Goal: Information Seeking & Learning: Learn about a topic

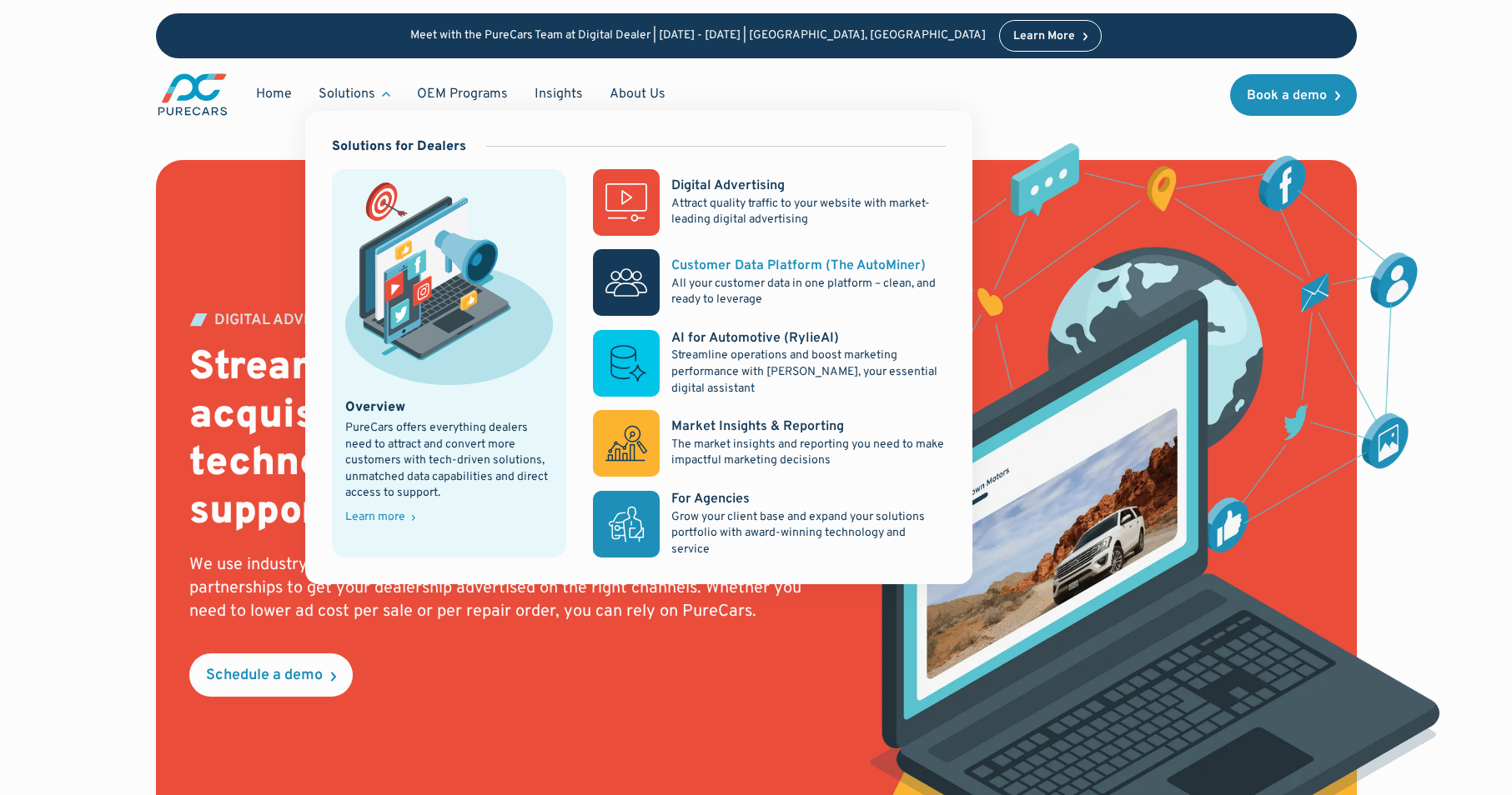
click at [723, 278] on p "All your customer data in one platform – clean, and ready to leverage" at bounding box center [808, 292] width 274 height 32
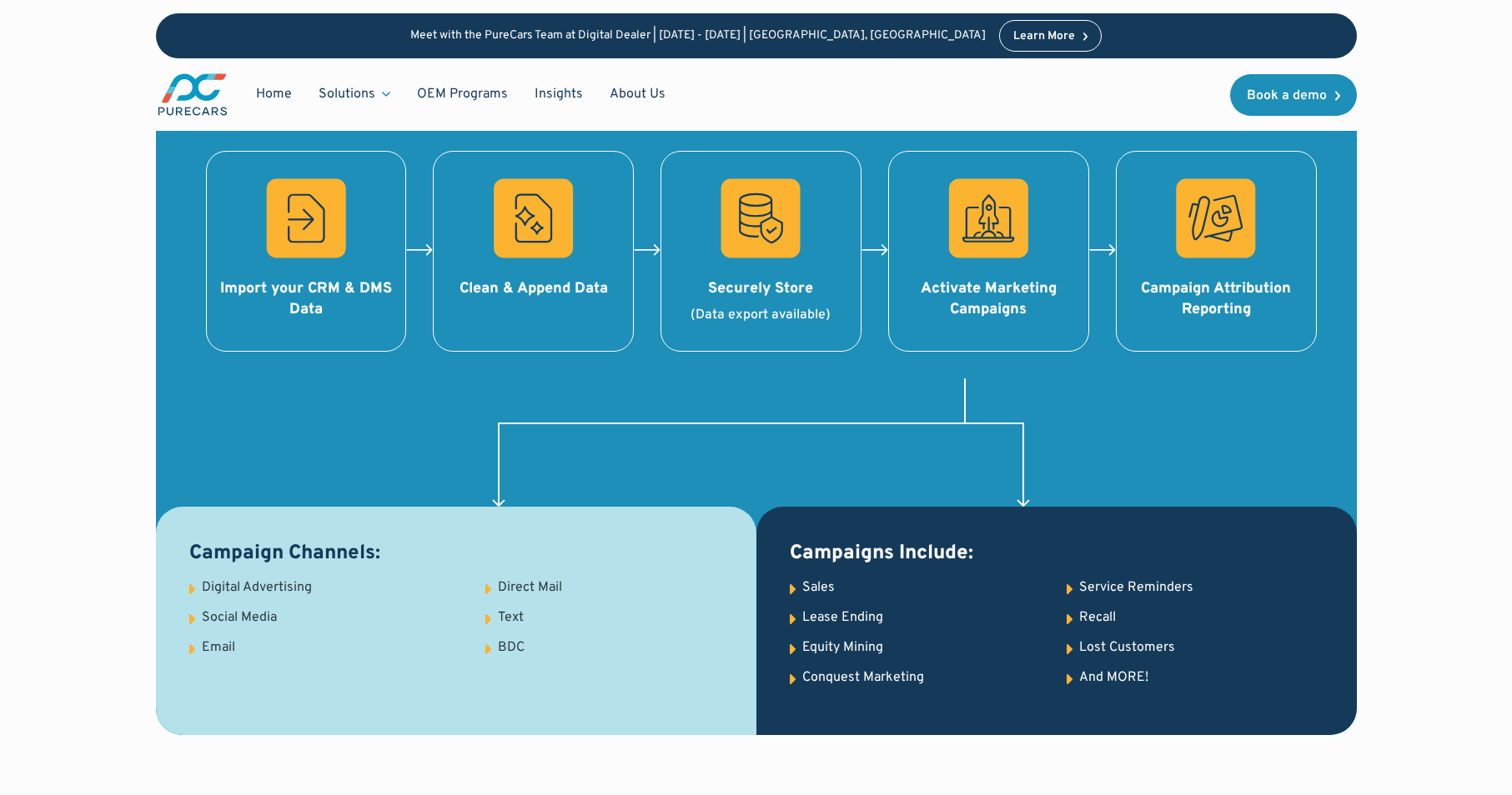
scroll to position [1805, 0]
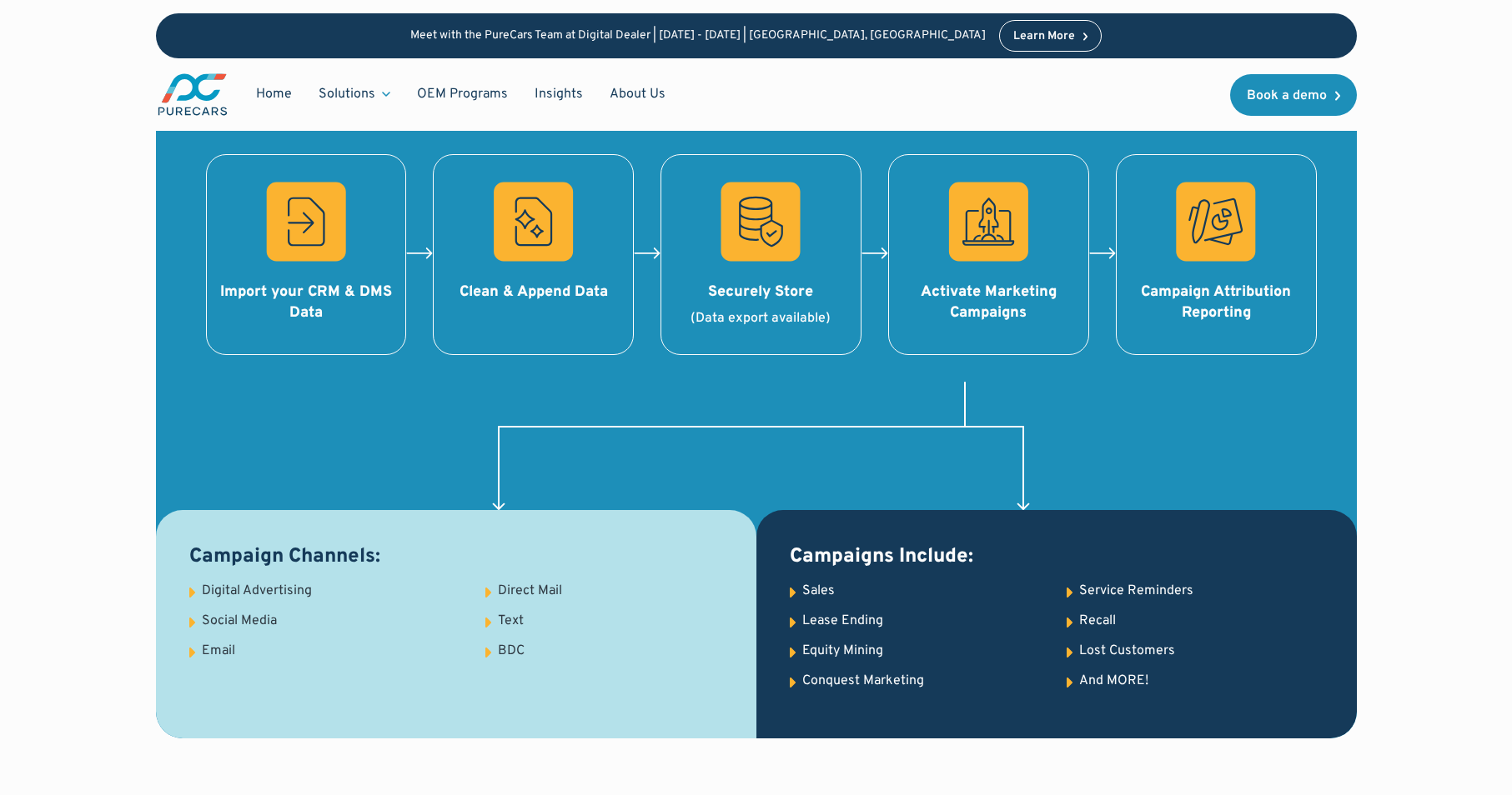
click at [234, 618] on div "Social Media" at bounding box center [240, 621] width 75 height 19
click at [249, 589] on div "Digital Advertising" at bounding box center [257, 591] width 110 height 19
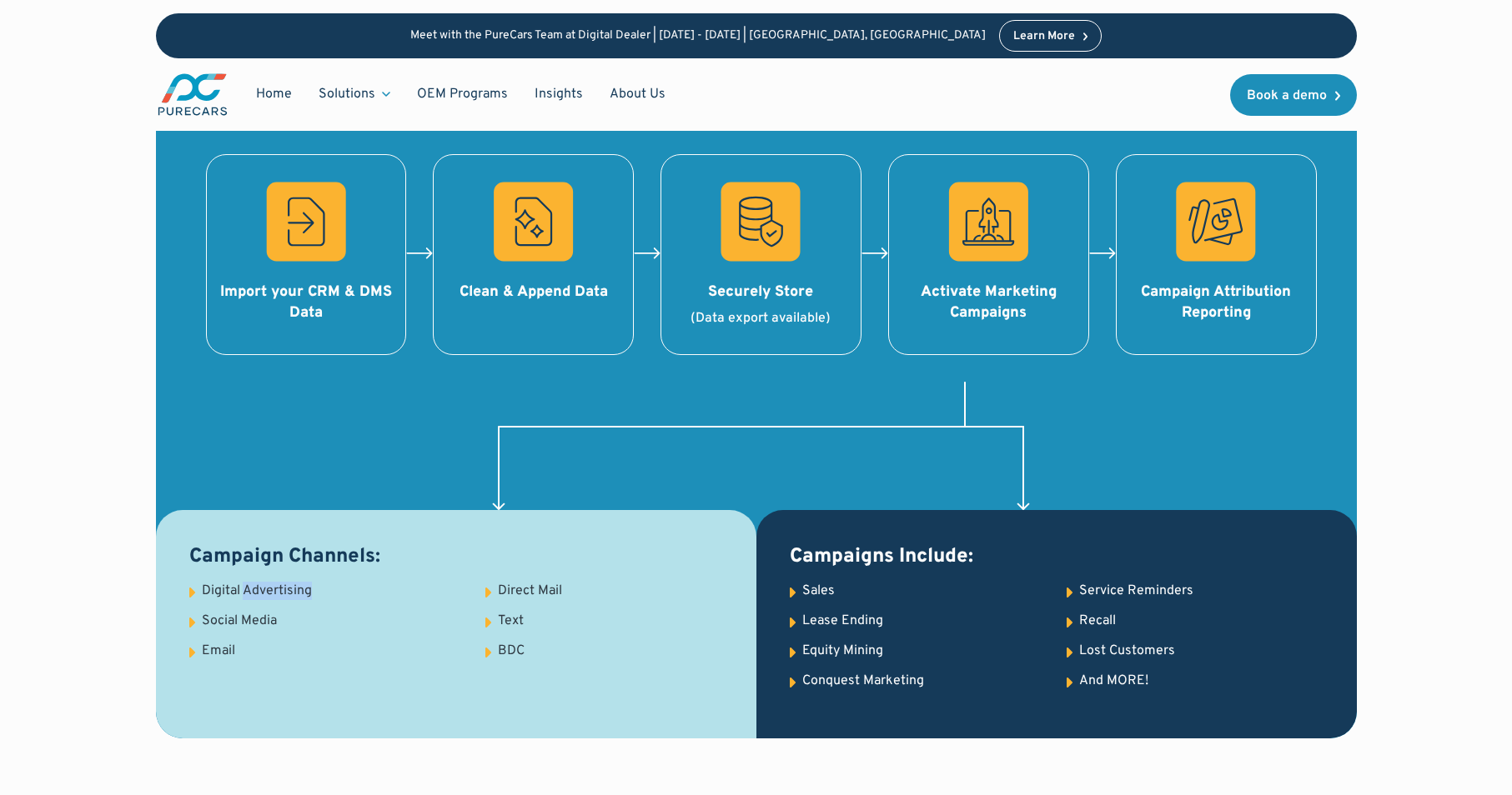
click at [249, 589] on div "Digital Advertising" at bounding box center [257, 591] width 110 height 19
click at [227, 652] on div "Email" at bounding box center [218, 651] width 33 height 19
click at [522, 589] on div "Direct Mail" at bounding box center [531, 591] width 64 height 19
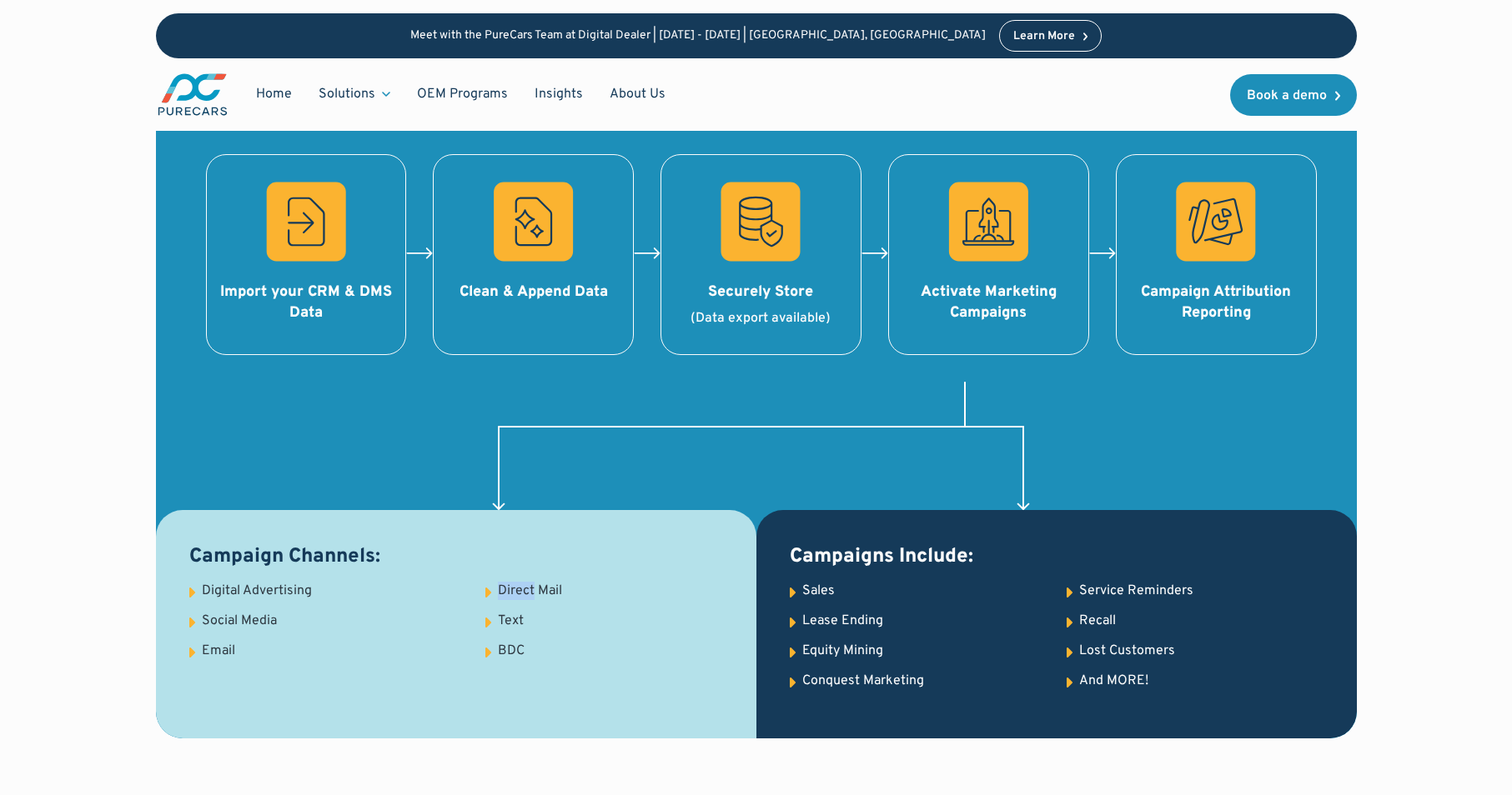
click at [522, 589] on div "Direct Mail" at bounding box center [531, 591] width 64 height 19
click at [510, 618] on div "Text" at bounding box center [511, 621] width 26 height 19
click at [510, 648] on div "BDC" at bounding box center [512, 651] width 27 height 19
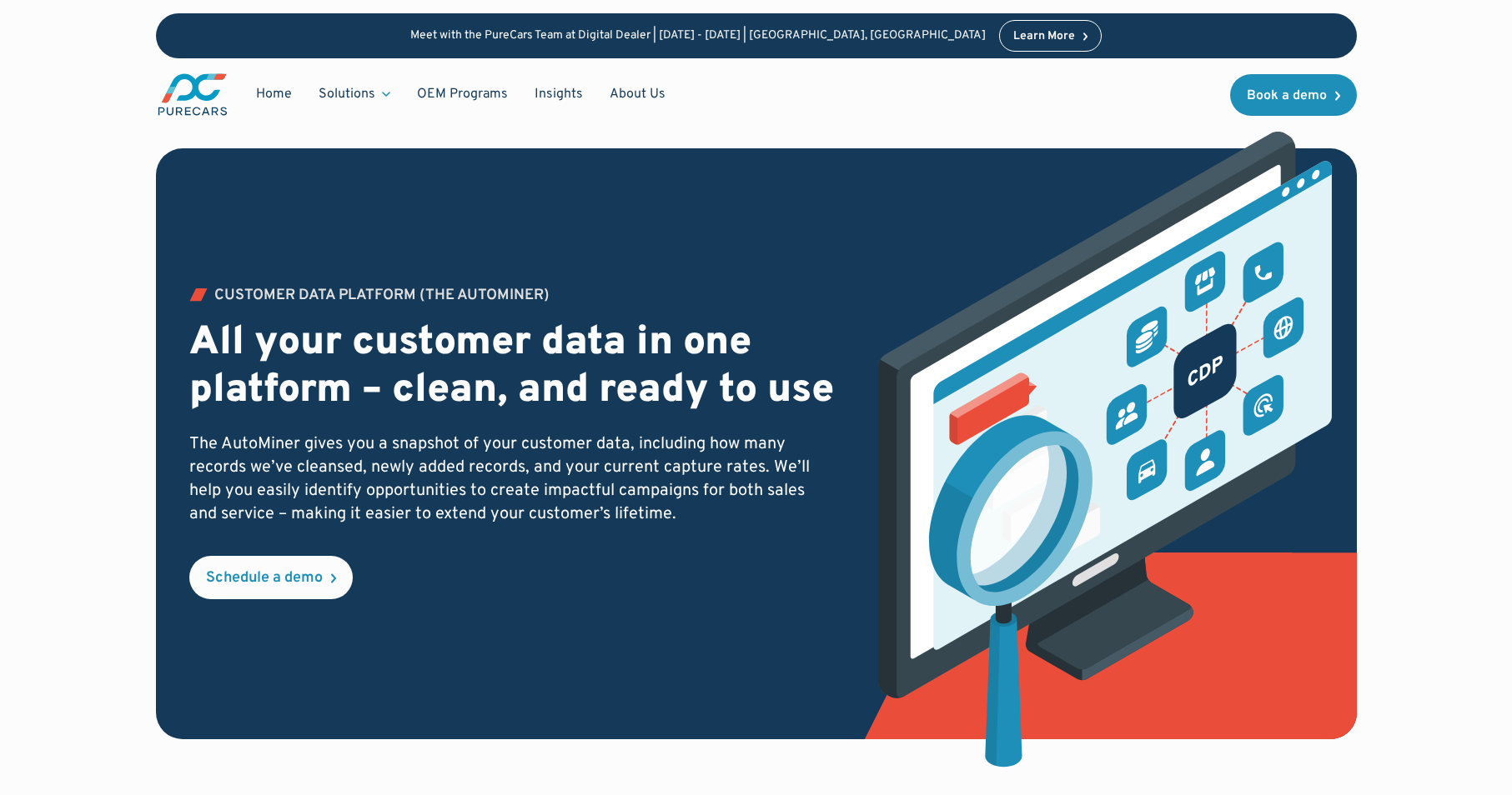
scroll to position [0, 0]
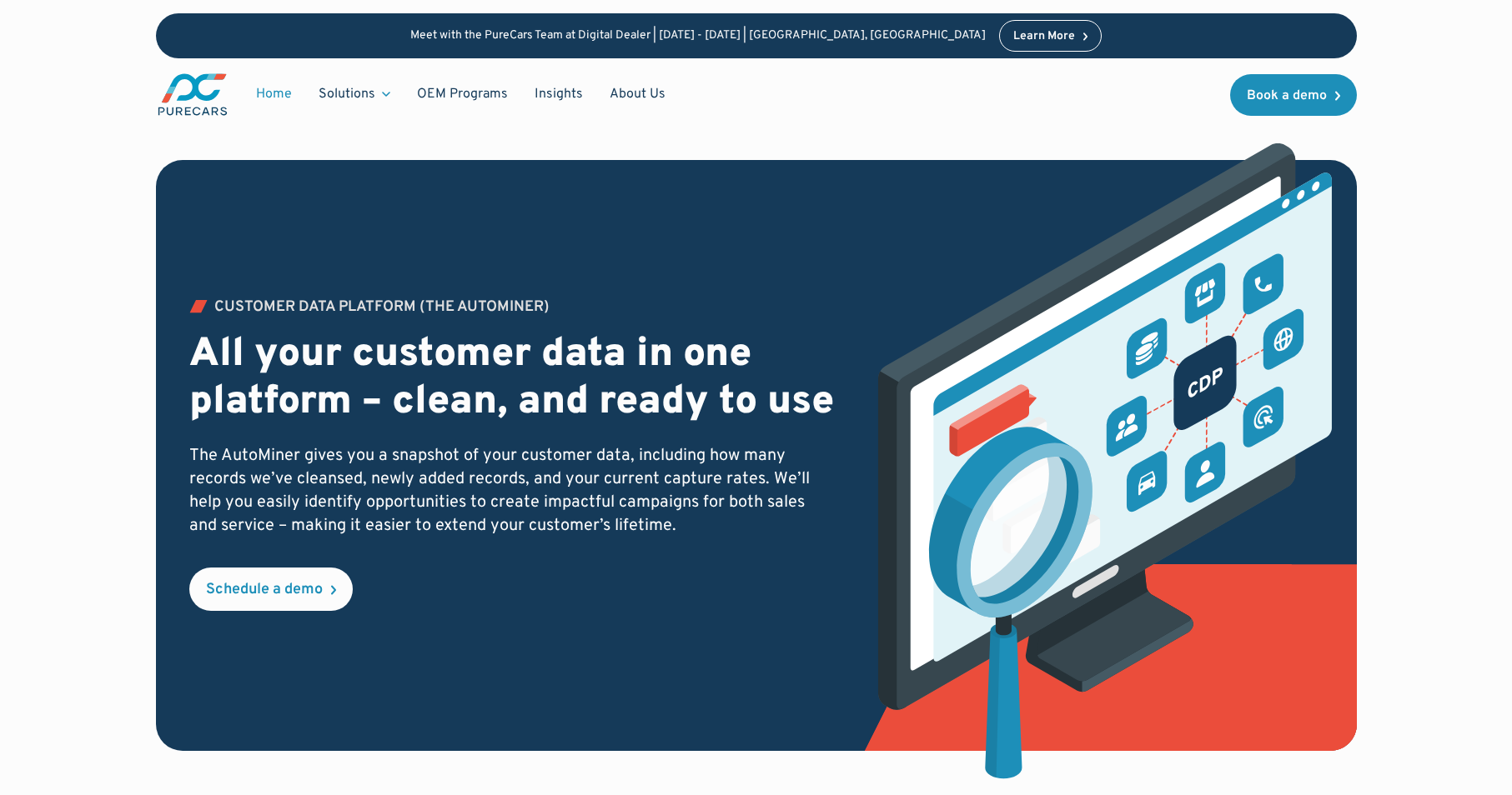
click at [273, 95] on link "Home" at bounding box center [274, 94] width 63 height 31
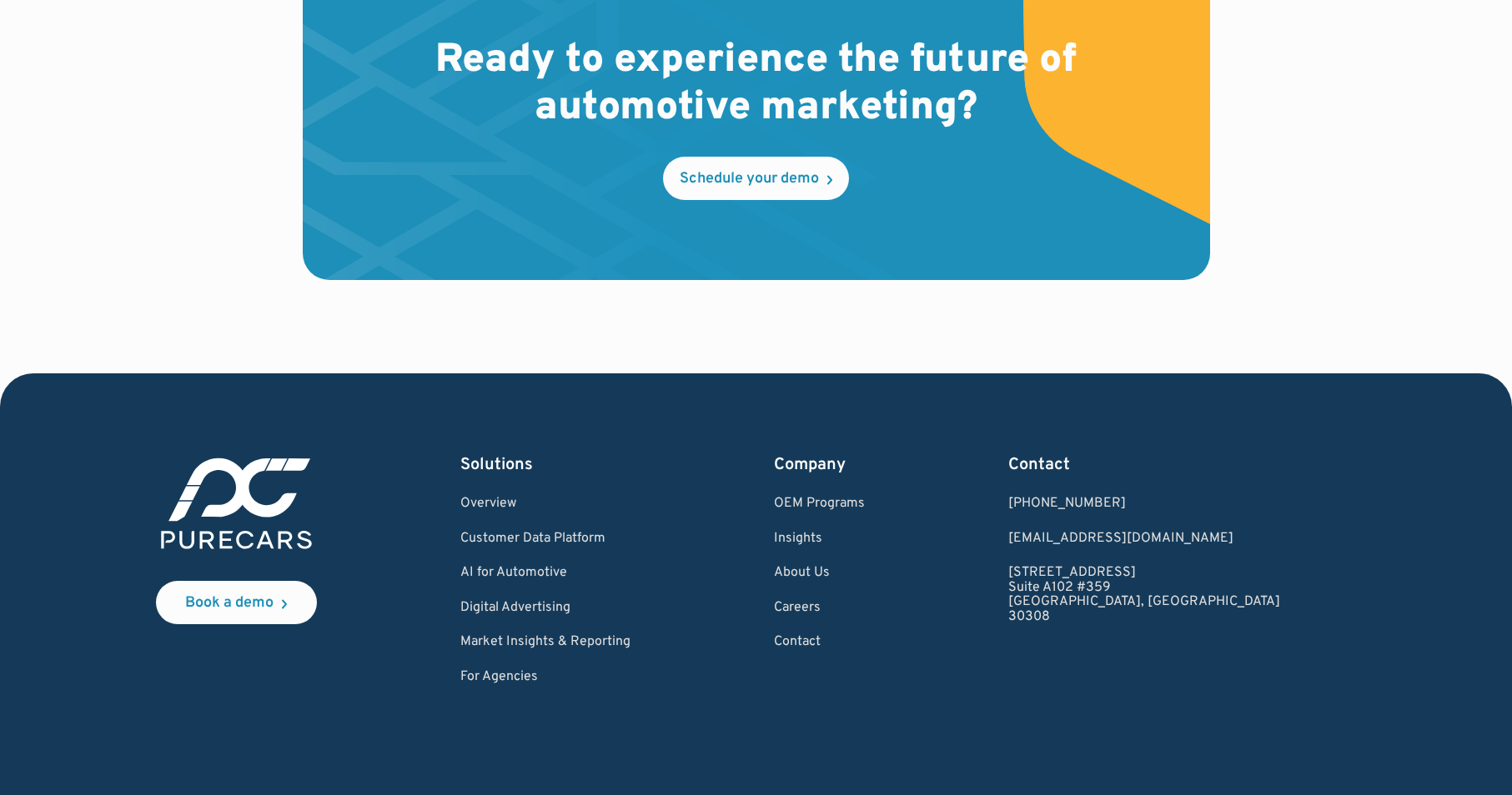
scroll to position [5005, 0]
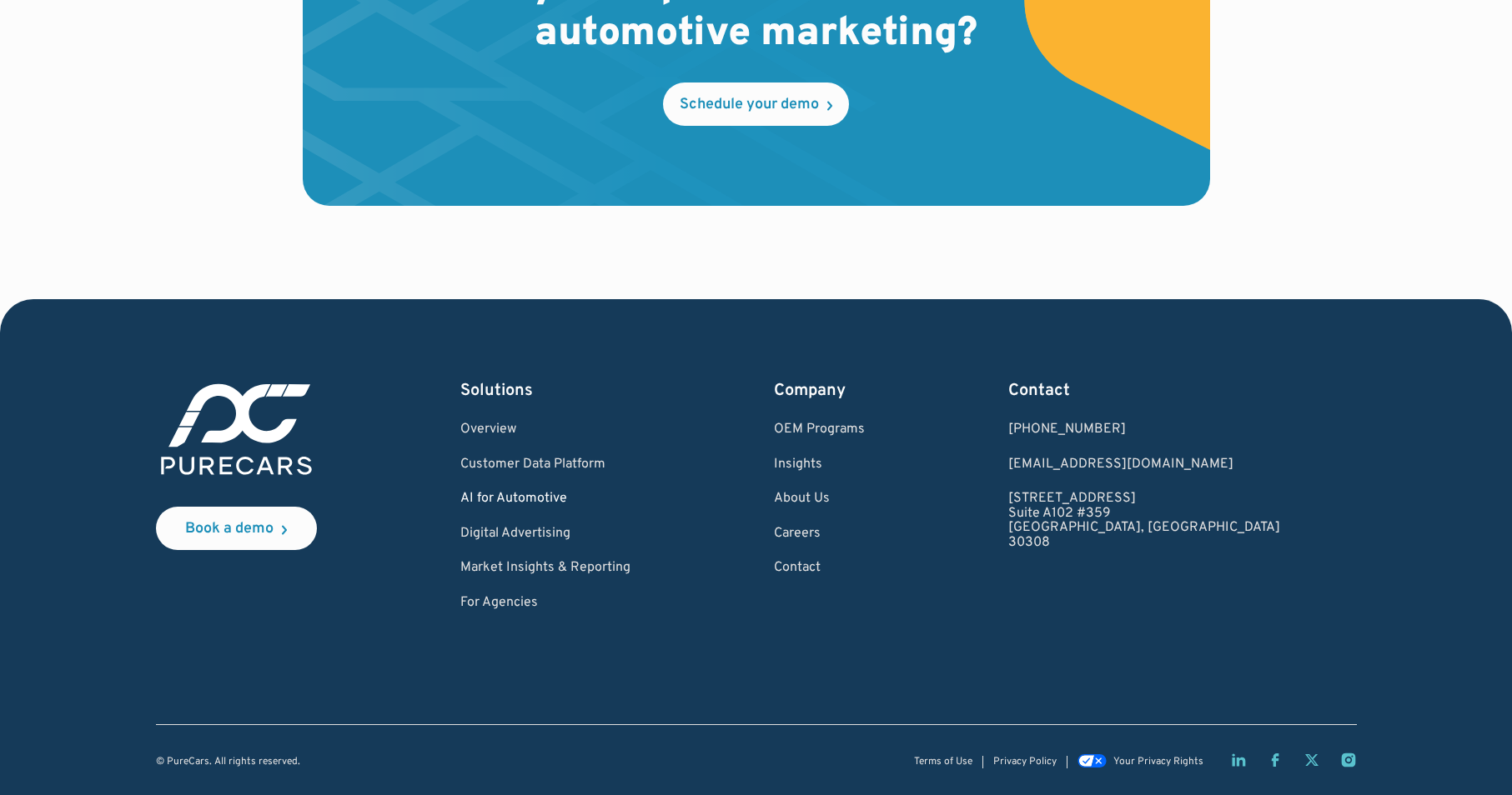
click at [566, 493] on link "AI for Automotive" at bounding box center [546, 499] width 170 height 15
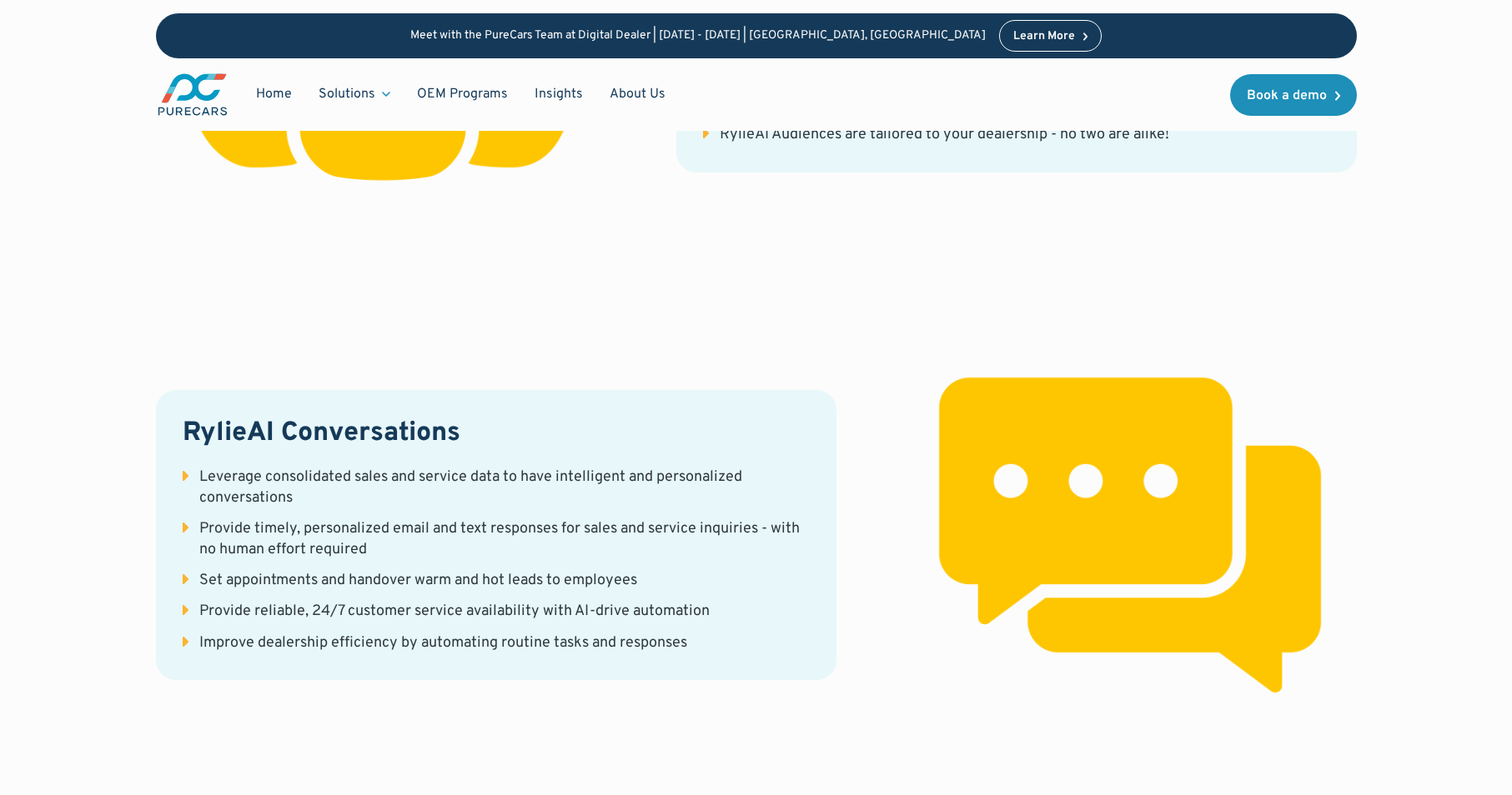
scroll to position [3096, 0]
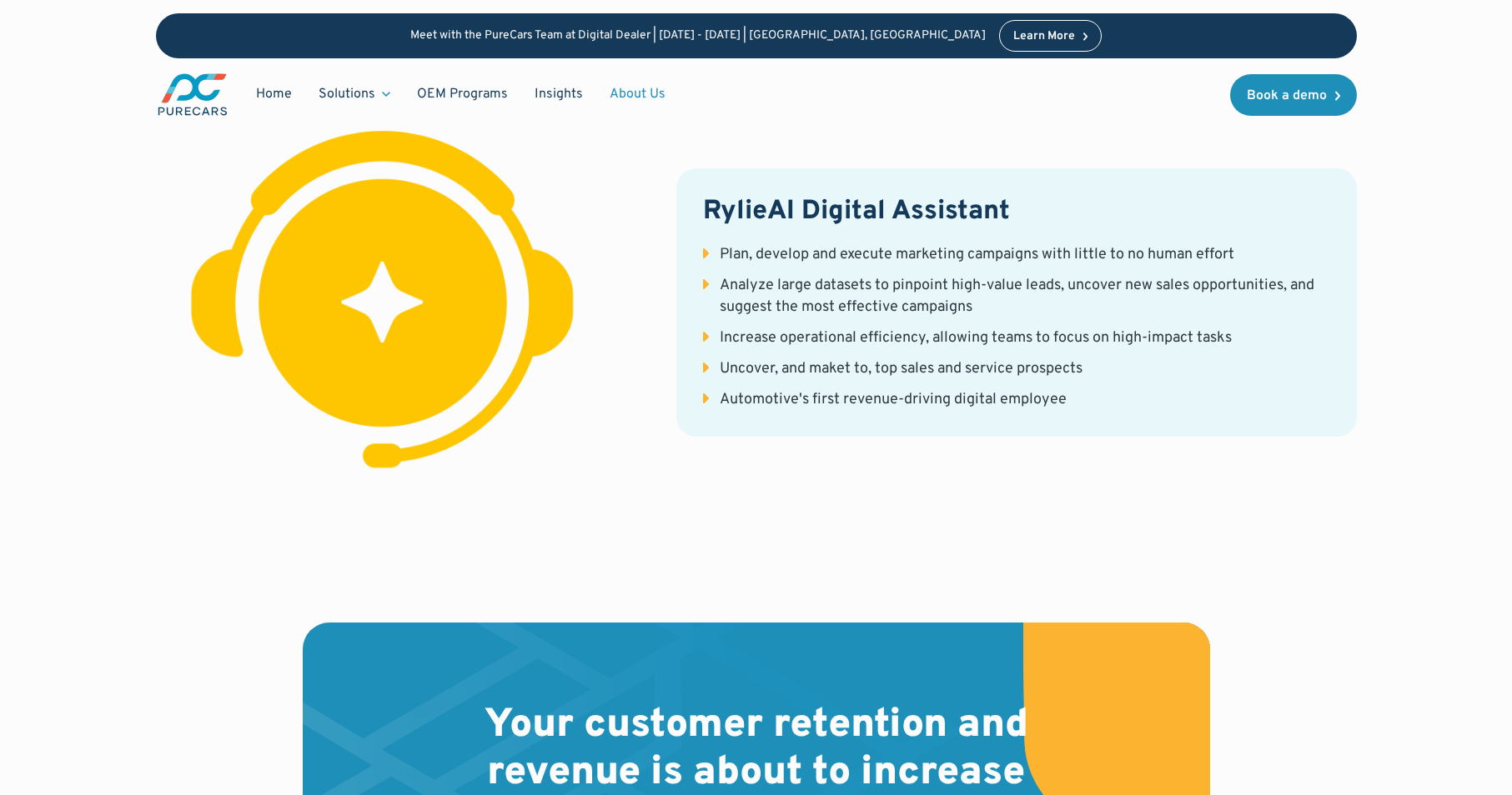
click at [623, 93] on link "About Us" at bounding box center [638, 94] width 82 height 31
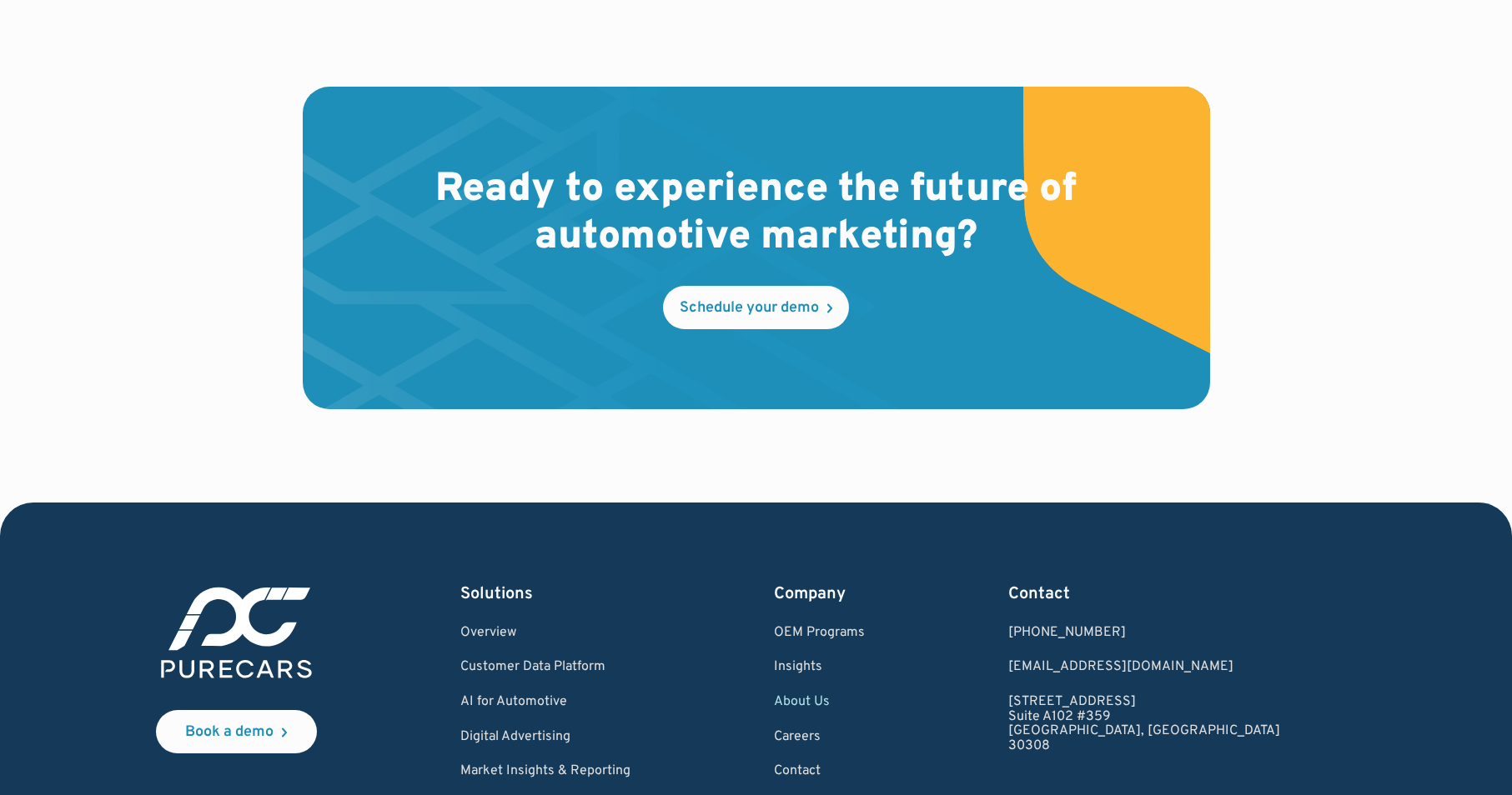
scroll to position [4887, 0]
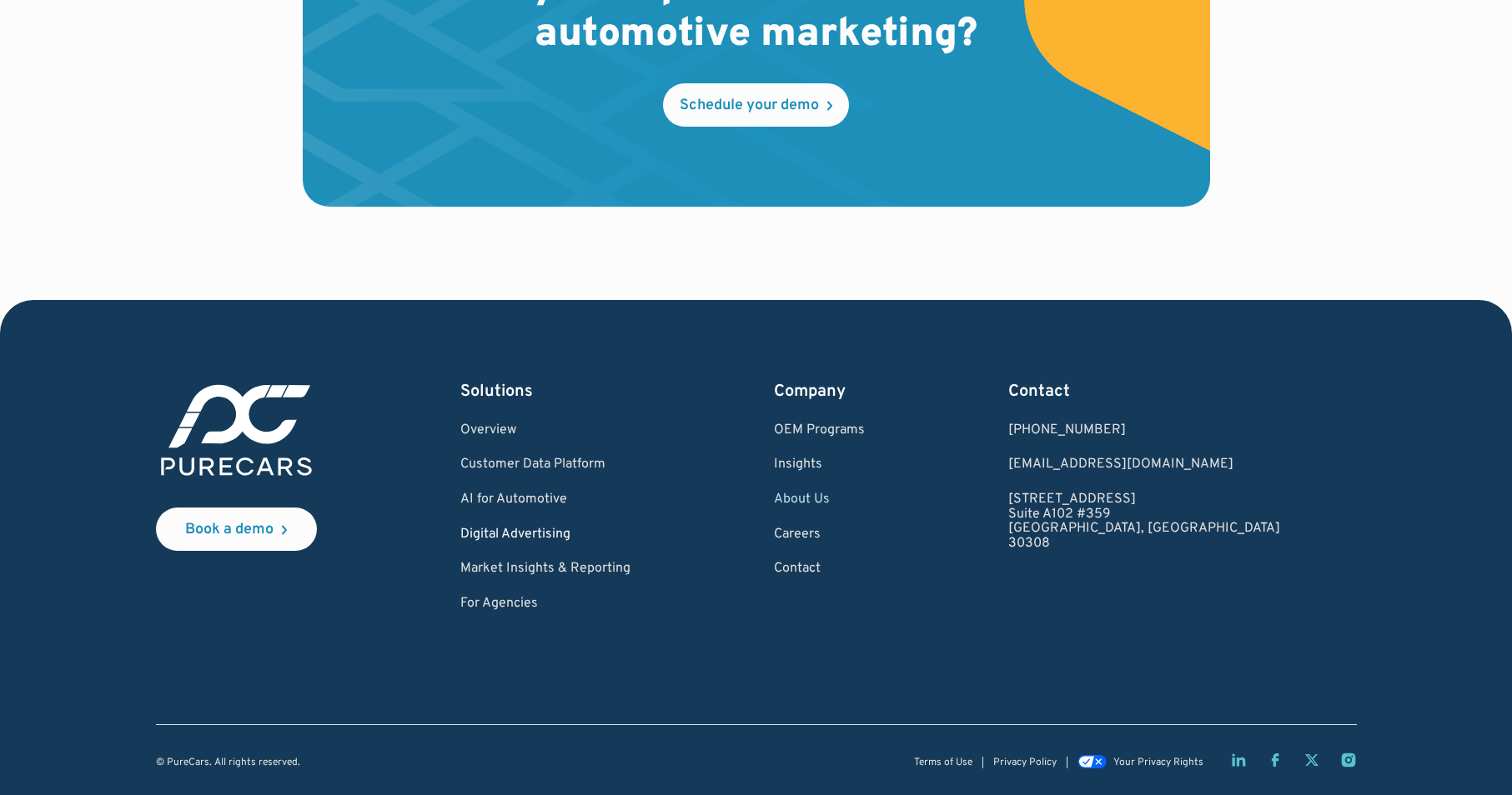
click at [552, 531] on link "Digital Advertising" at bounding box center [546, 535] width 170 height 15
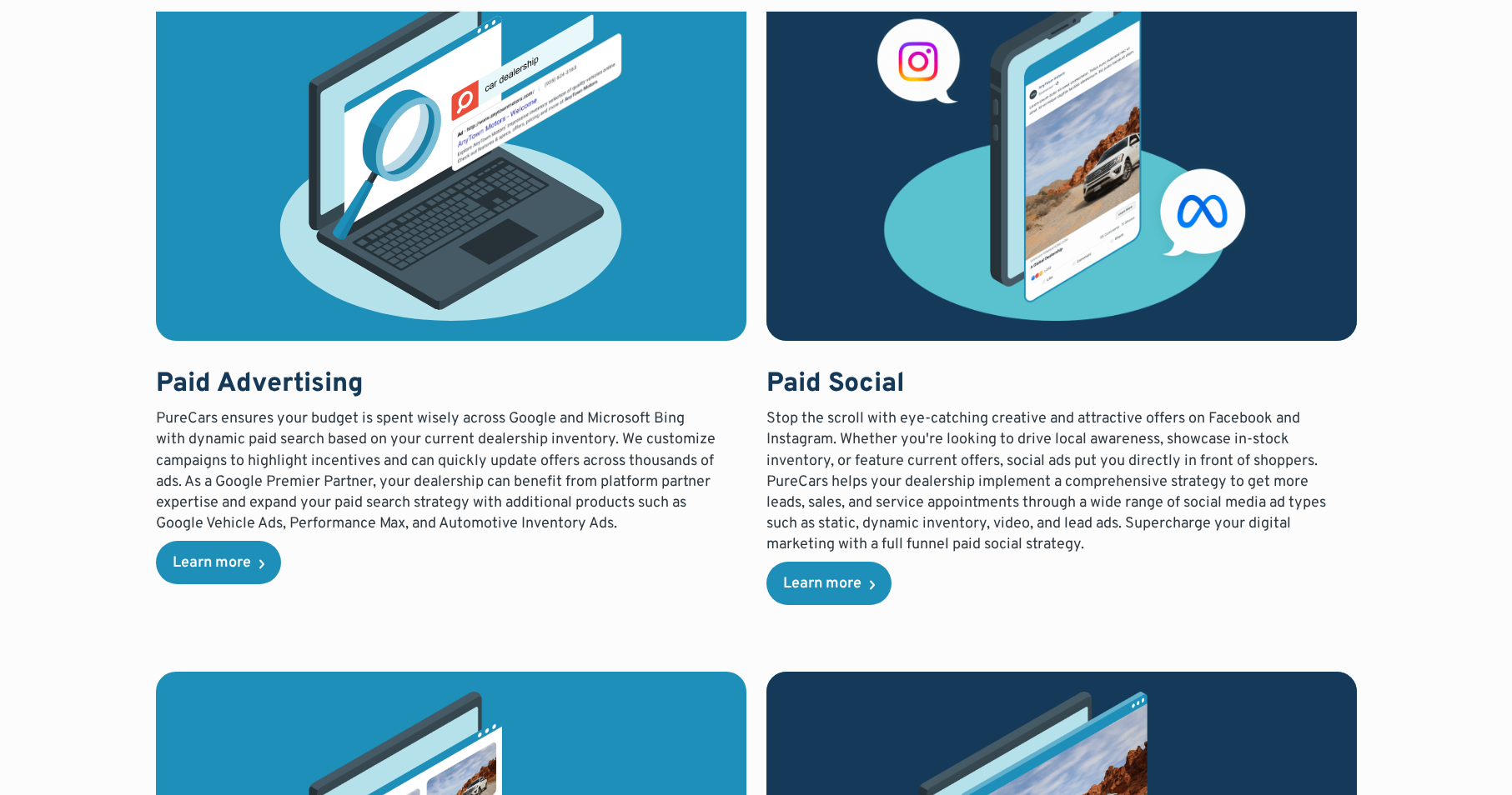
scroll to position [1406, 0]
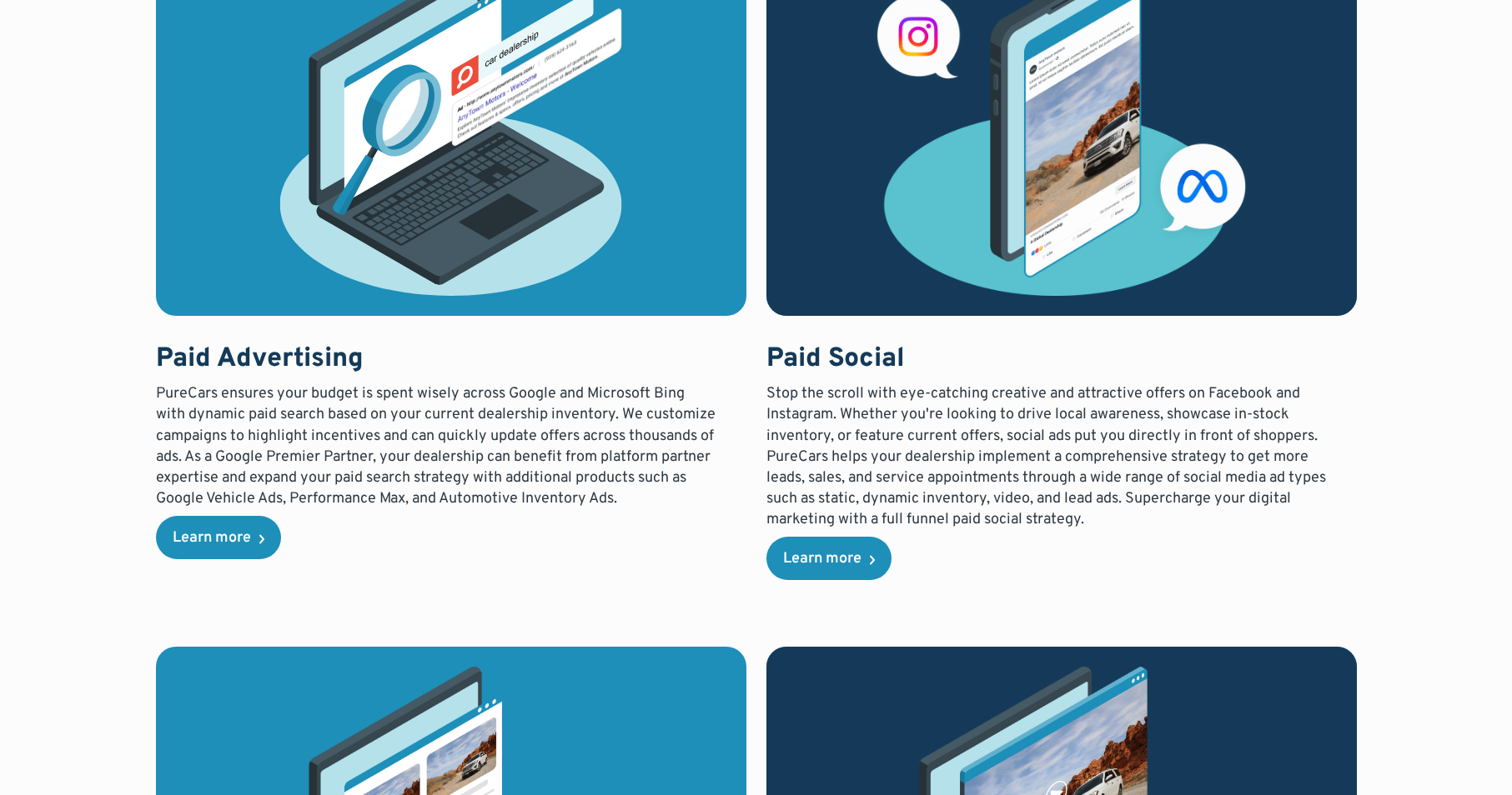
drag, startPoint x: 276, startPoint y: 531, endPoint x: 285, endPoint y: 529, distance: 9.2
click at [276, 531] on link "Learn more" at bounding box center [218, 537] width 125 height 43
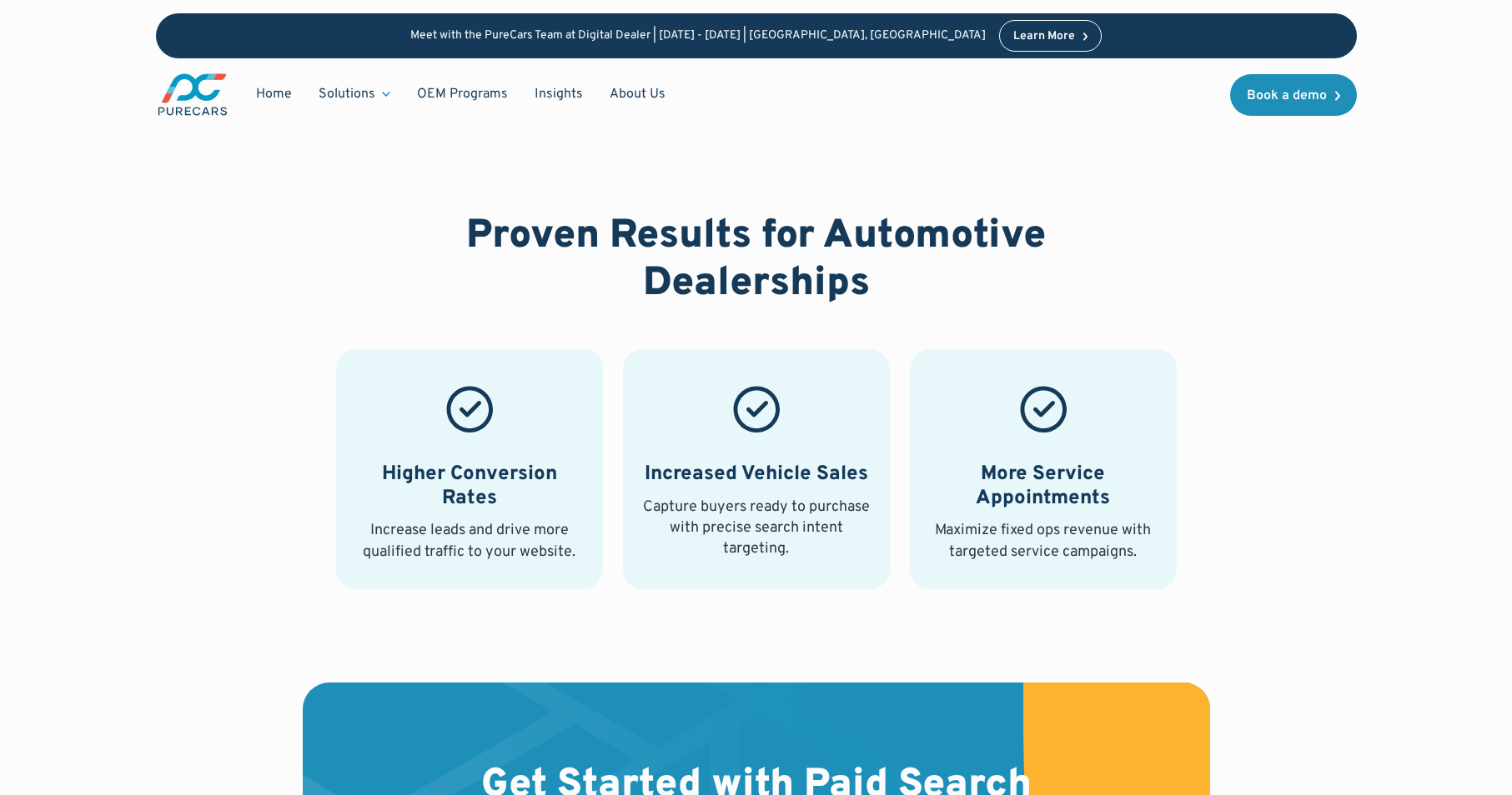
scroll to position [3361, 0]
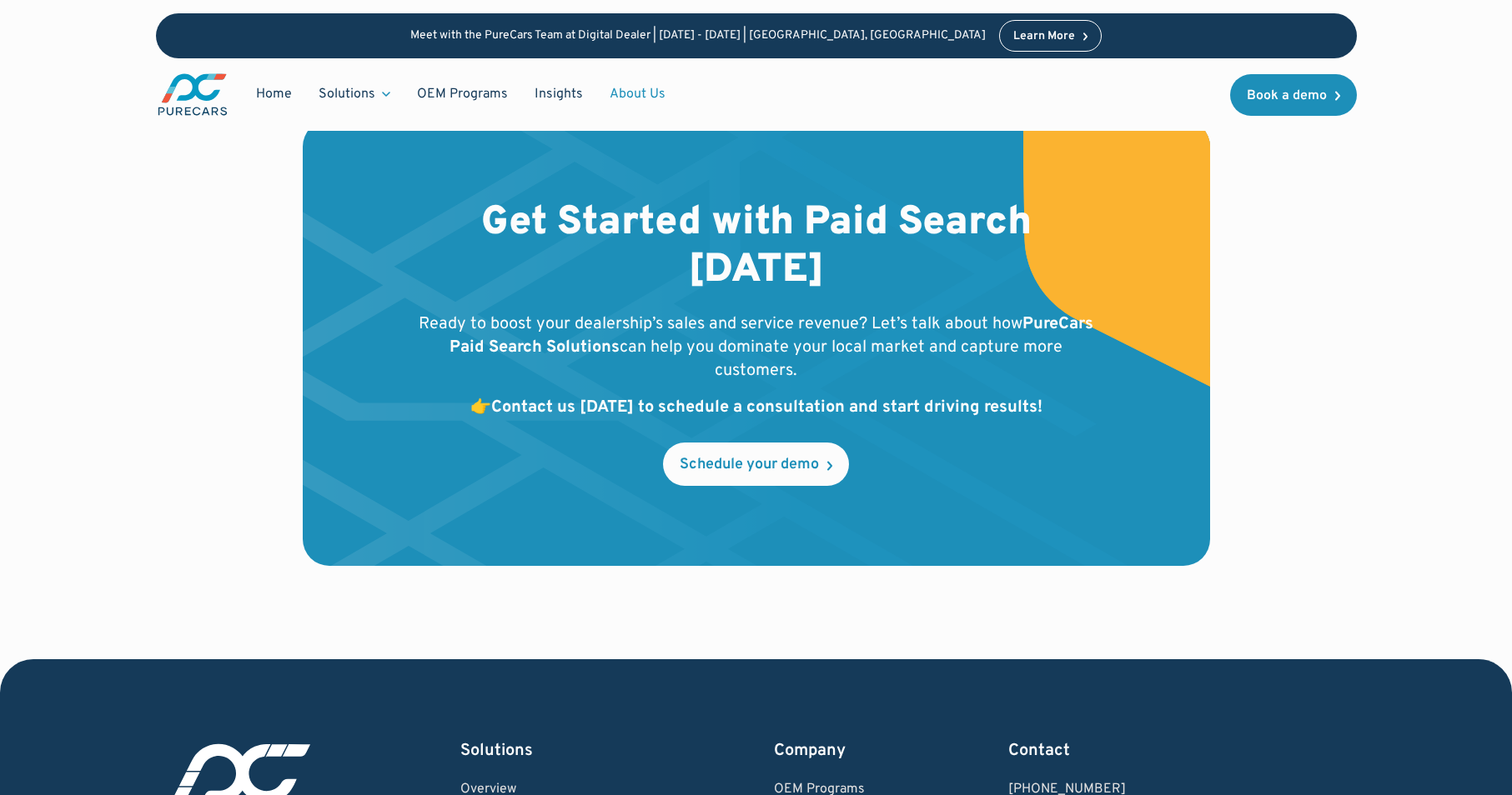
click at [624, 97] on link "About Us" at bounding box center [638, 94] width 82 height 31
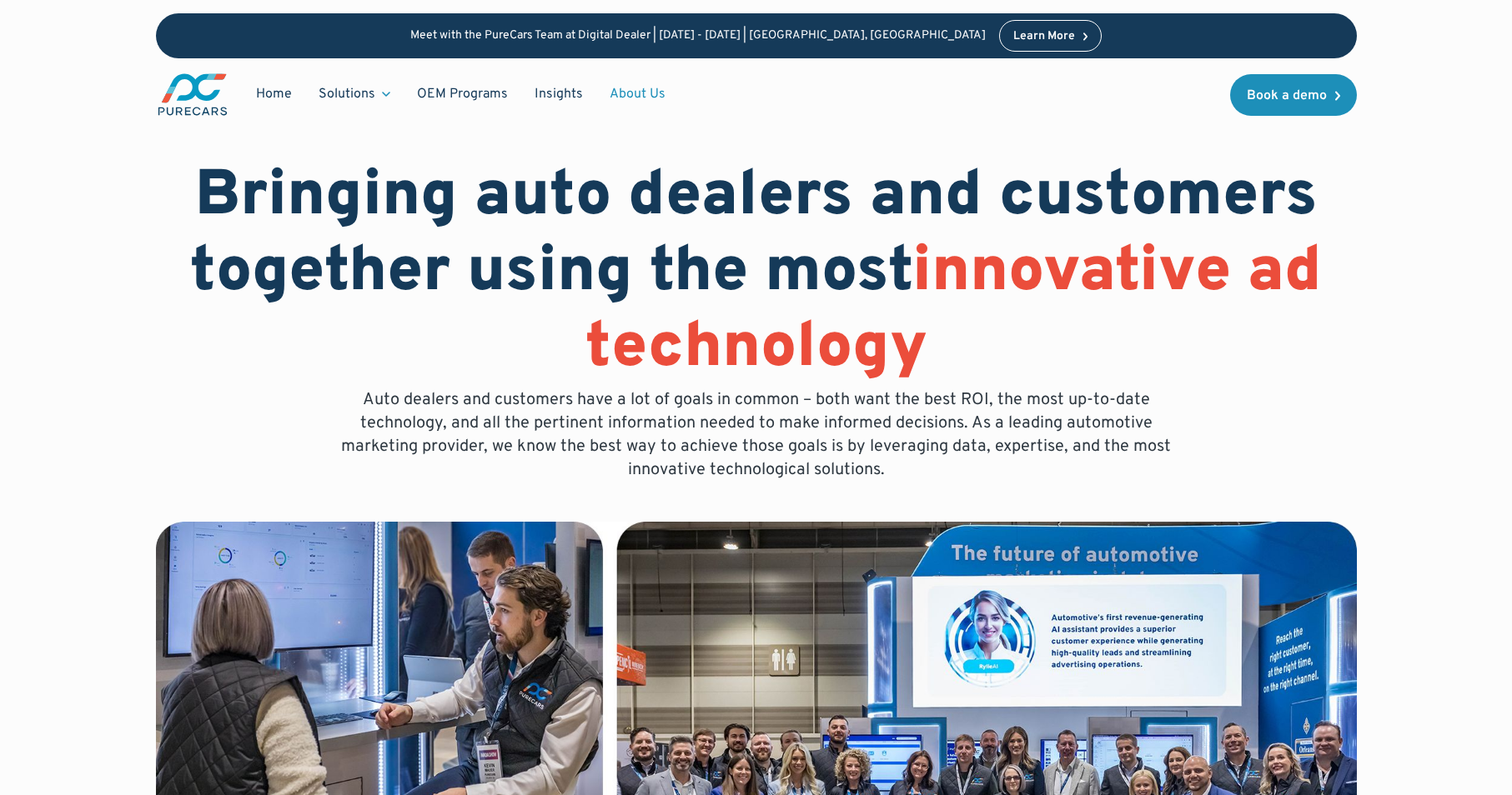
click at [646, 102] on link "About Us" at bounding box center [638, 94] width 82 height 31
click at [623, 93] on link "About Us" at bounding box center [638, 94] width 82 height 31
click at [631, 84] on link "About Us" at bounding box center [638, 94] width 82 height 31
click at [471, 86] on link "OEM Programs" at bounding box center [462, 94] width 117 height 31
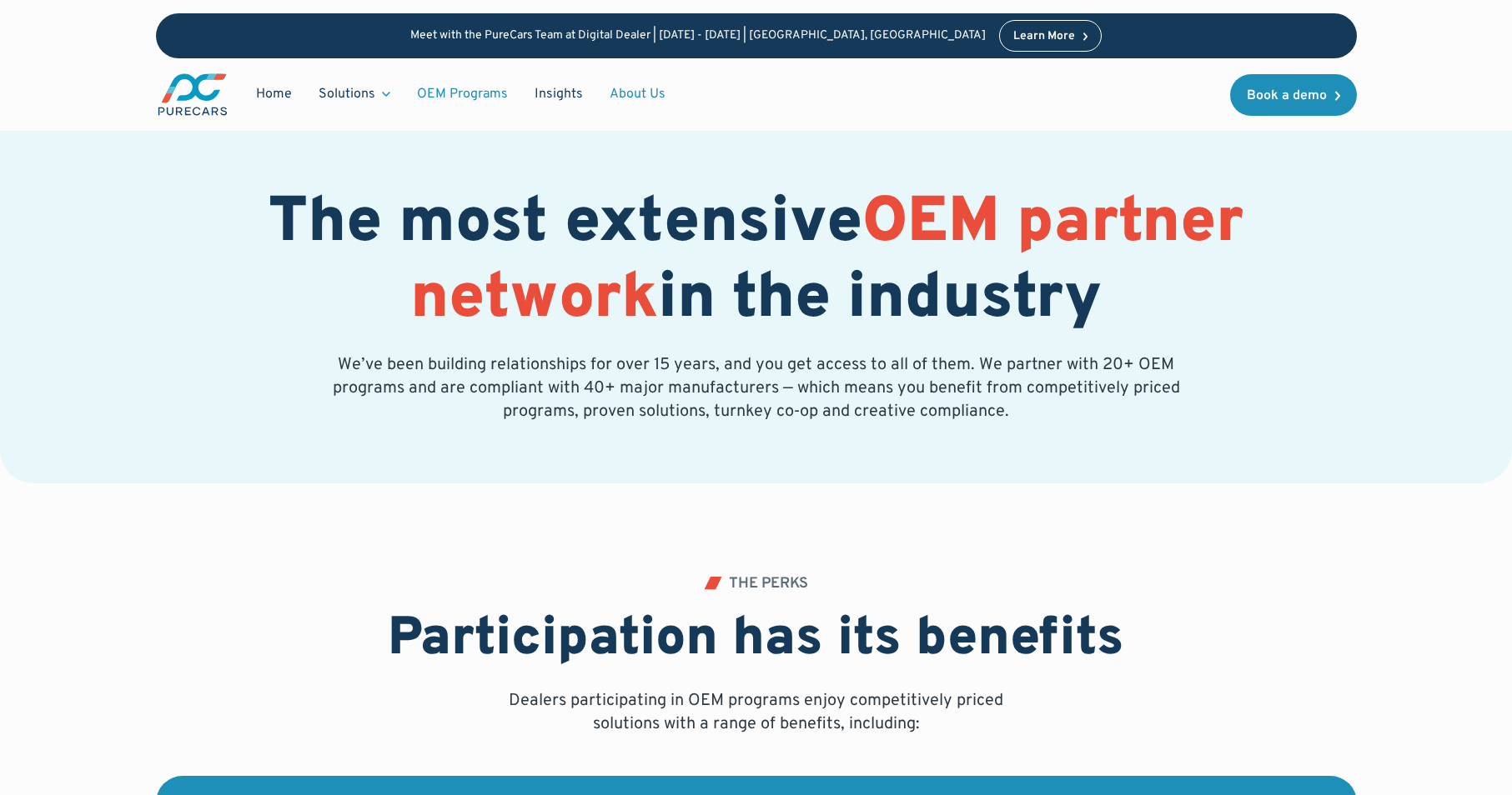
click at [630, 93] on link "About Us" at bounding box center [638, 94] width 82 height 31
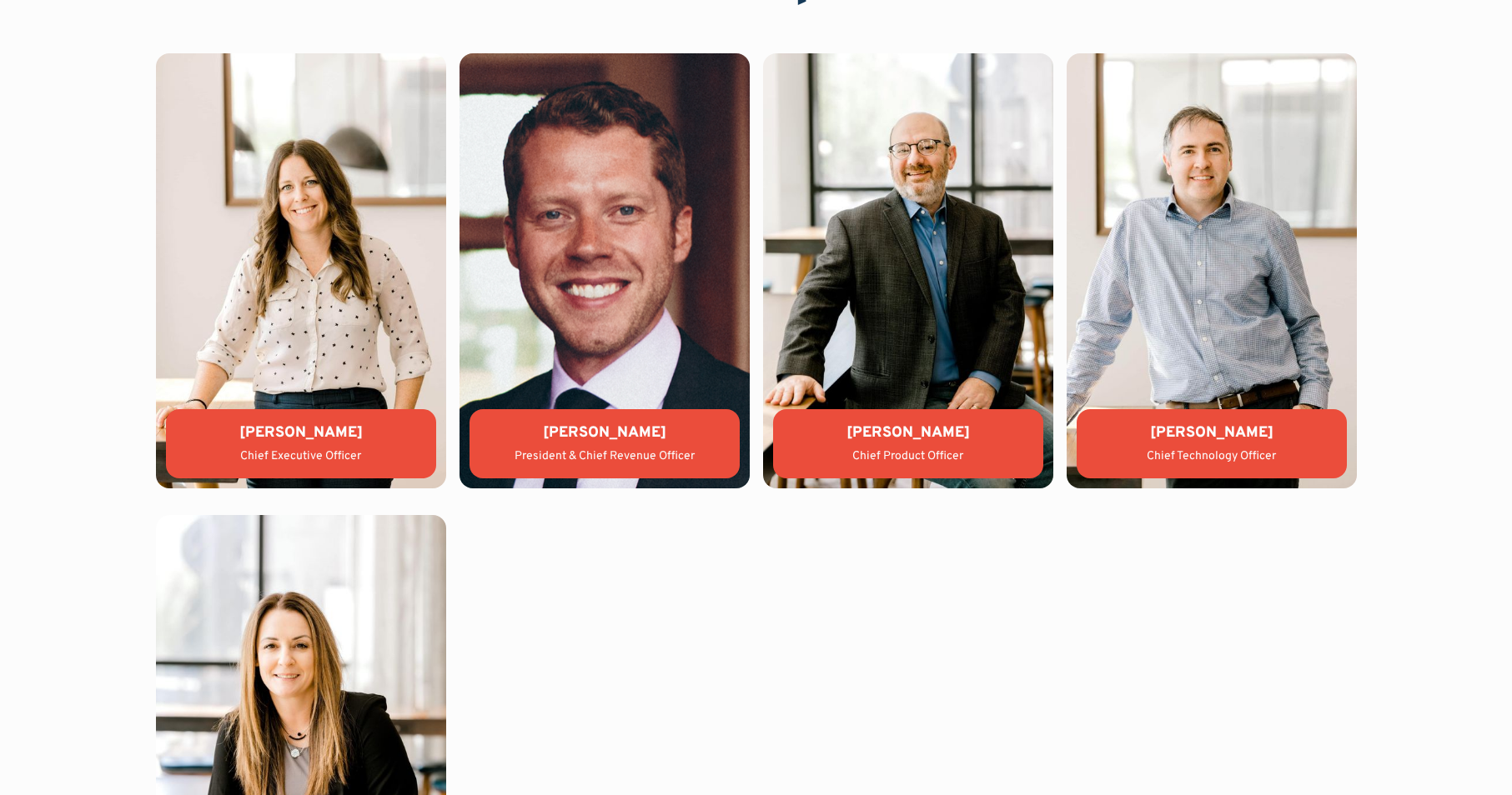
scroll to position [3731, 0]
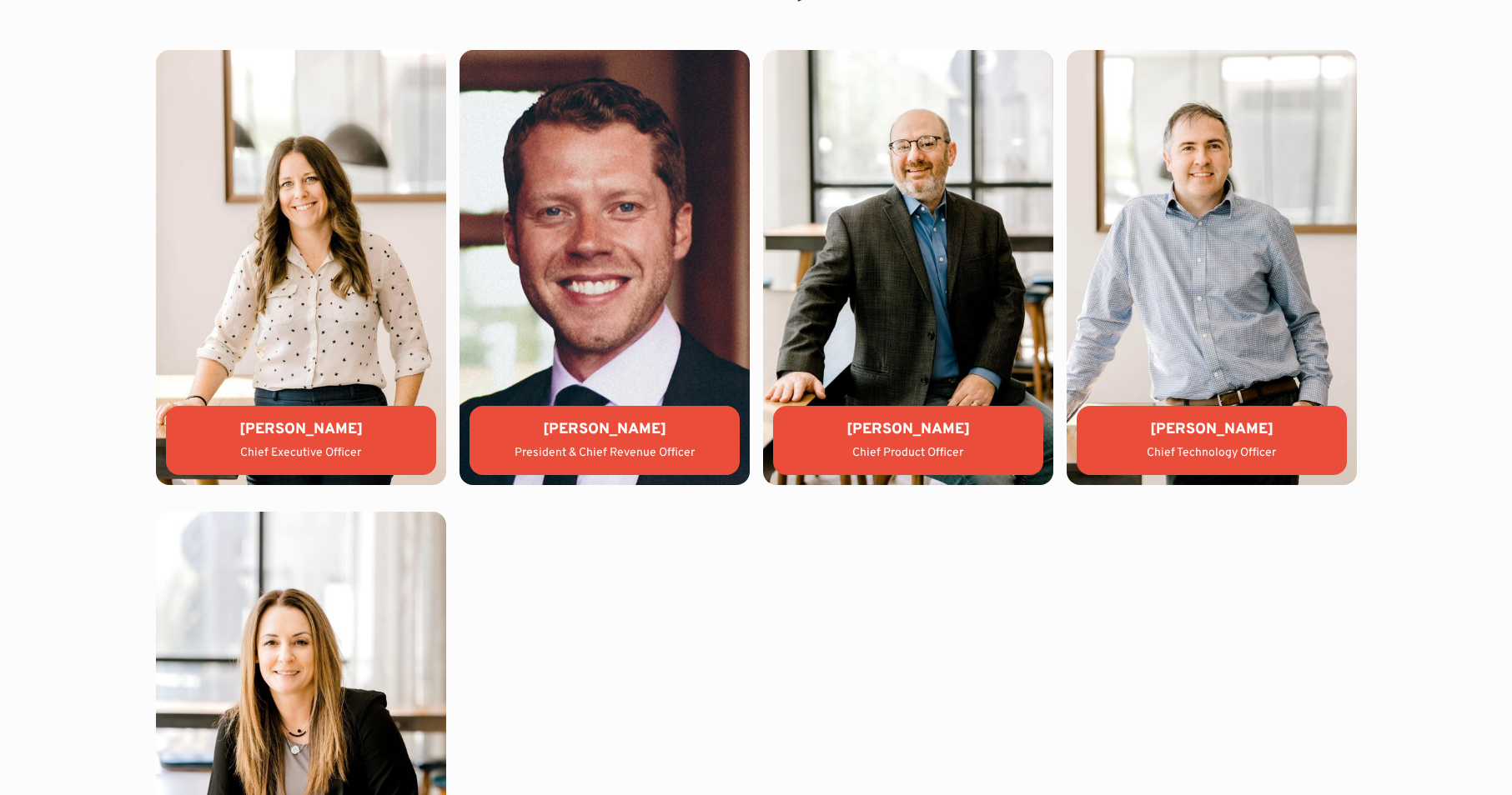
click at [589, 438] on div "[PERSON_NAME]" at bounding box center [605, 429] width 243 height 21
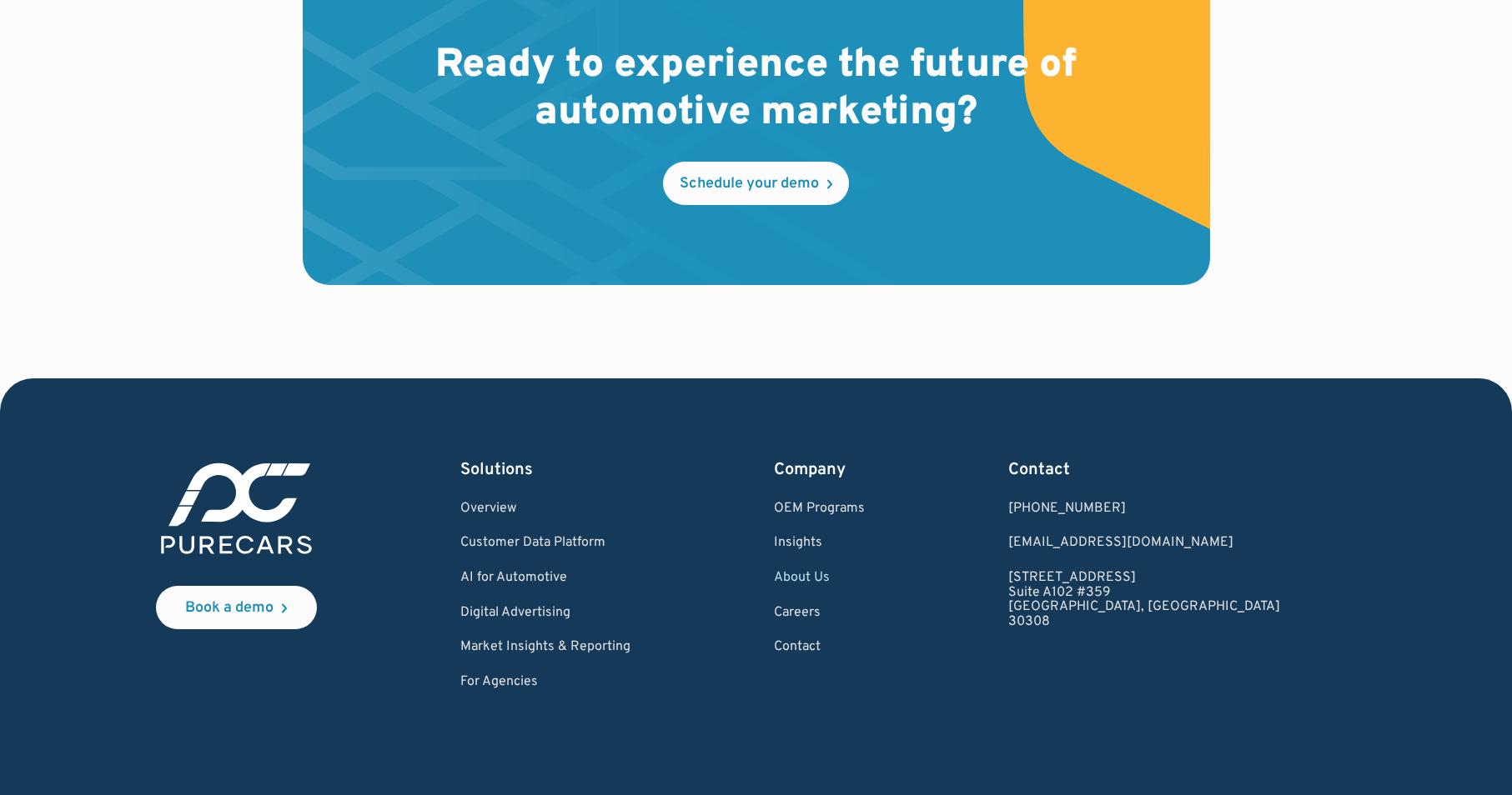
scroll to position [4887, 0]
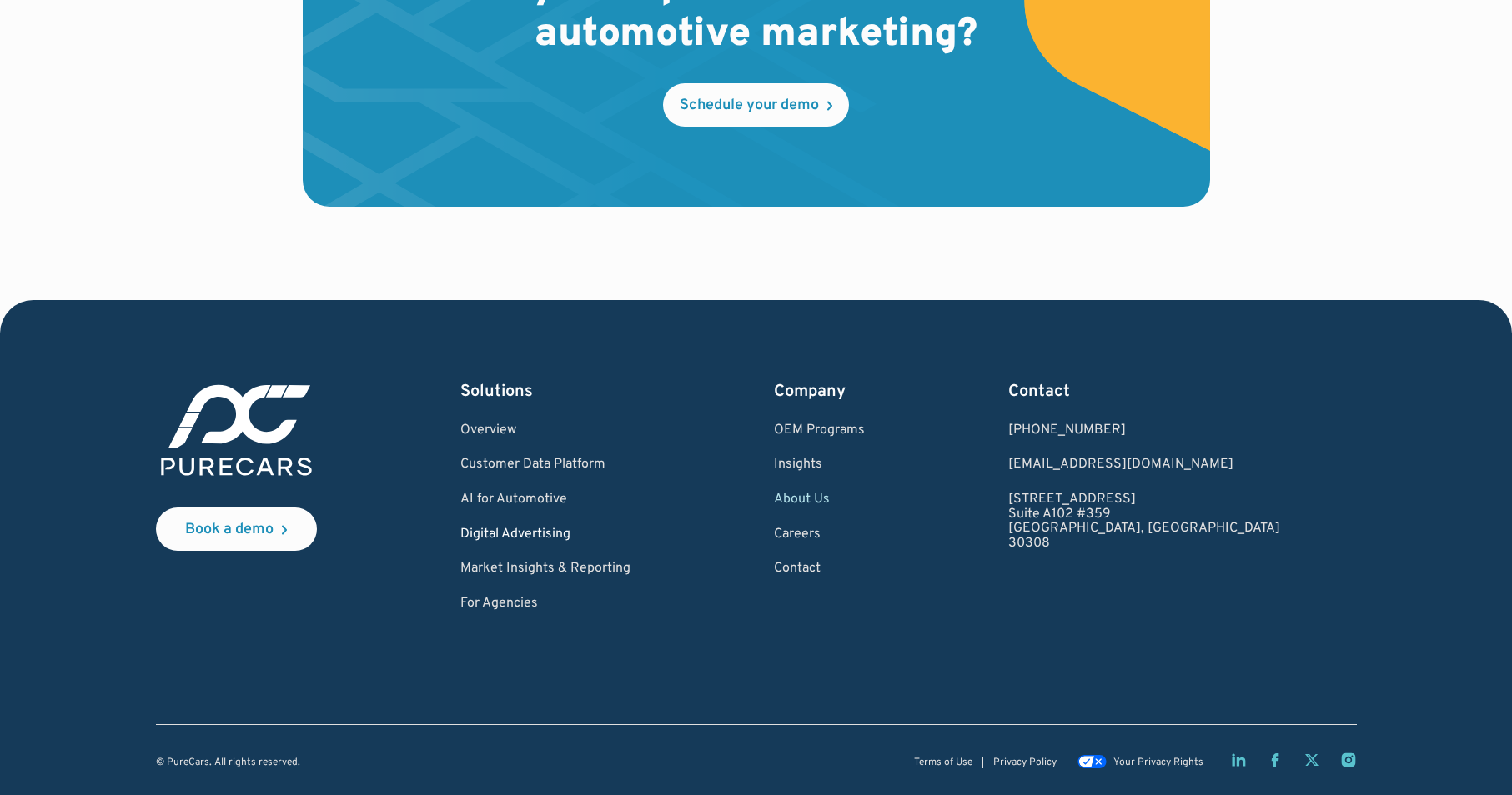
click at [556, 531] on link "Digital Advertising" at bounding box center [546, 535] width 170 height 15
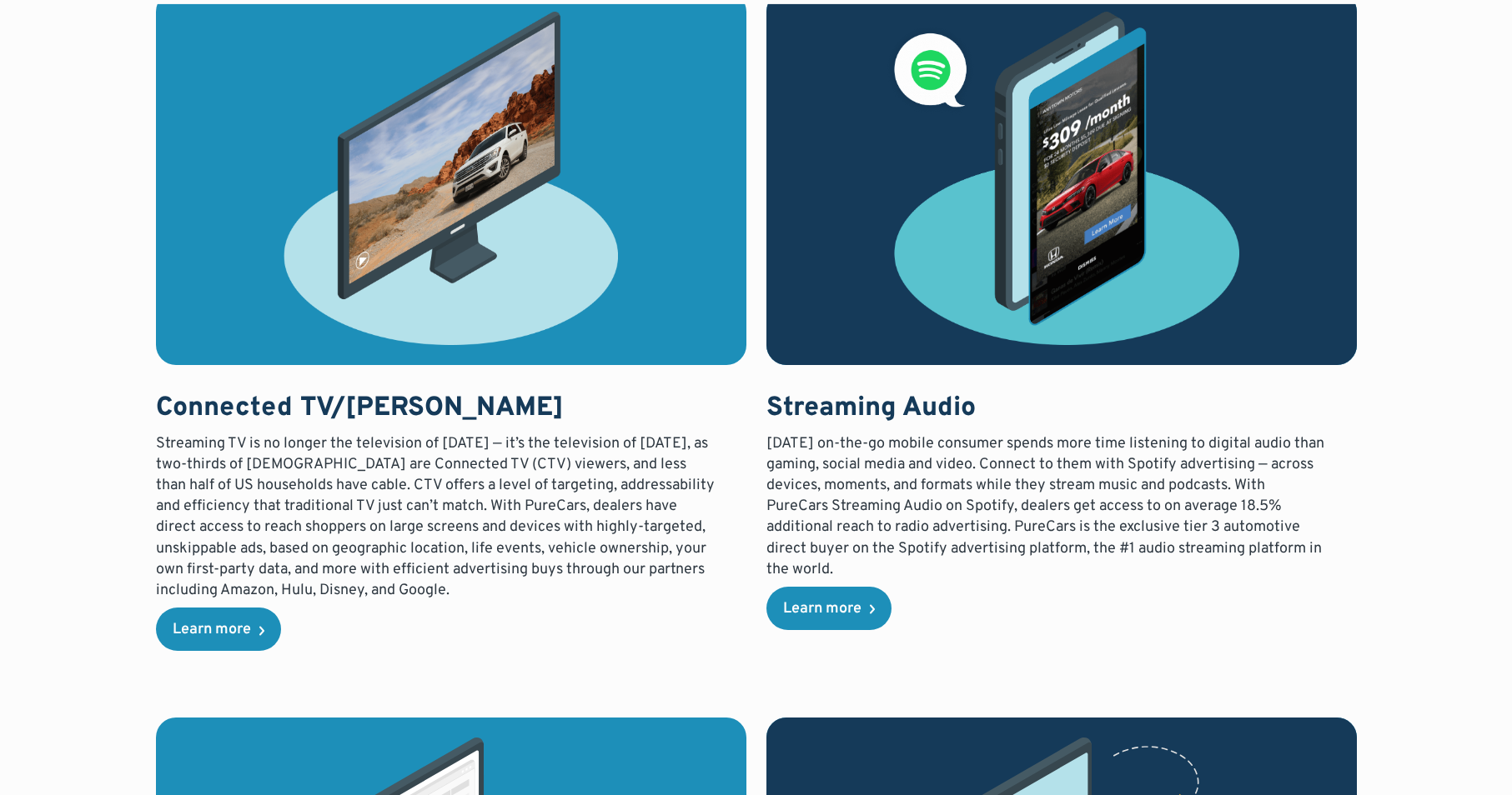
scroll to position [2890, 0]
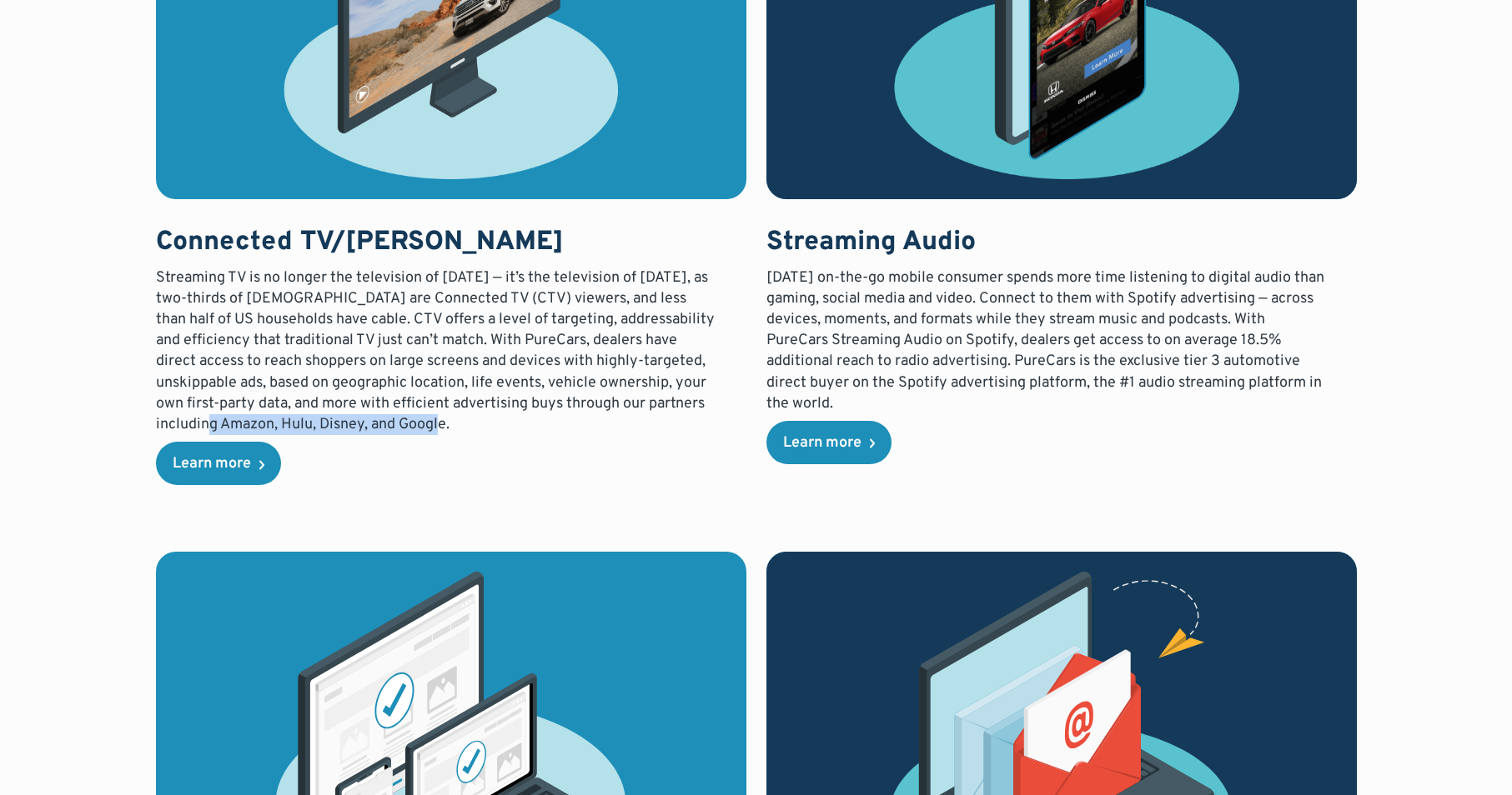
drag, startPoint x: 219, startPoint y: 424, endPoint x: 490, endPoint y: 433, distance: 271.1
click at [490, 433] on p "Streaming TV is no longer the television of [DATE] — it’s the television of [DA…" at bounding box center [436, 351] width 561 height 168
click at [232, 466] on div "Learn more" at bounding box center [212, 464] width 79 height 15
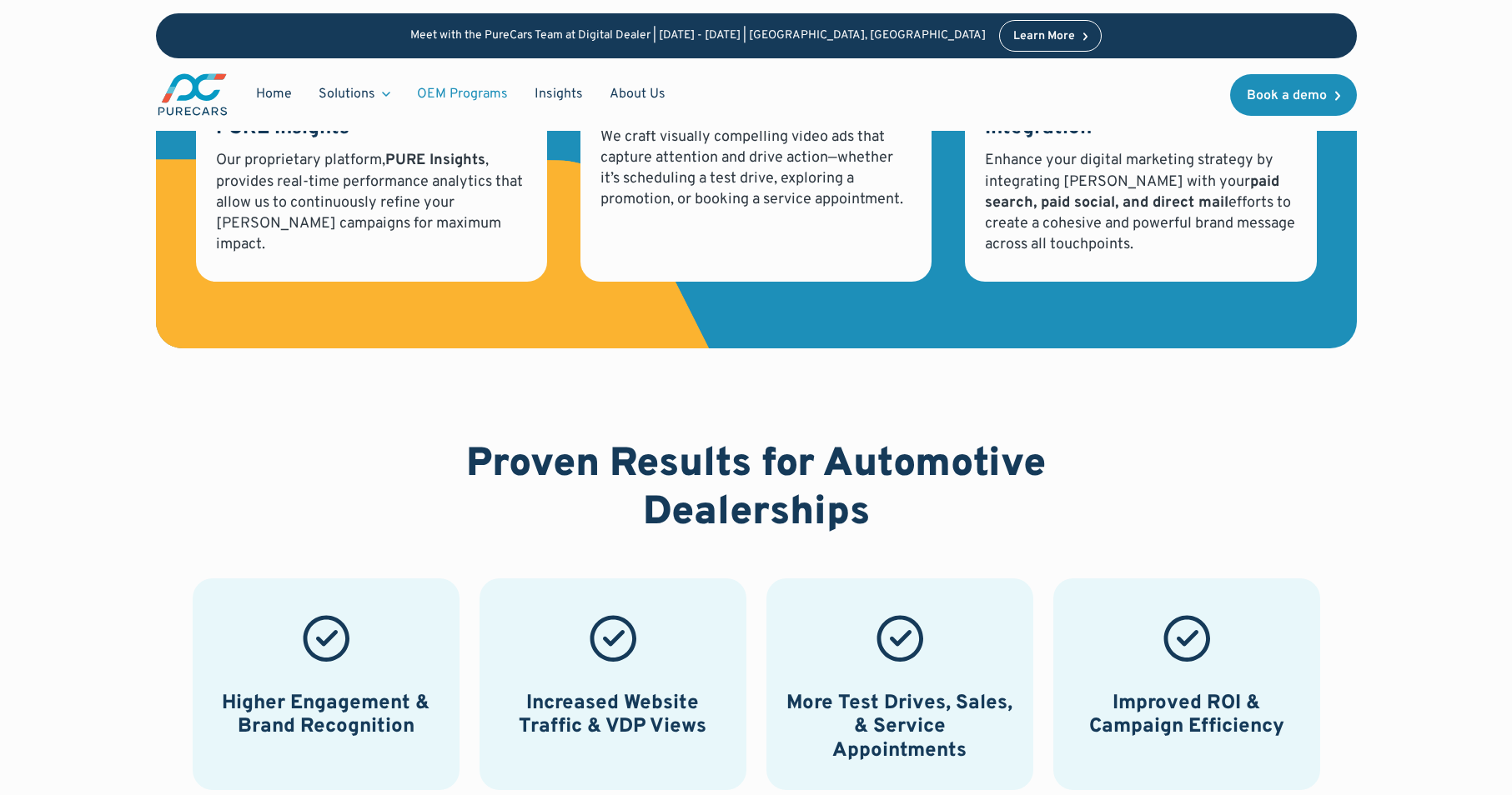
scroll to position [3669, 0]
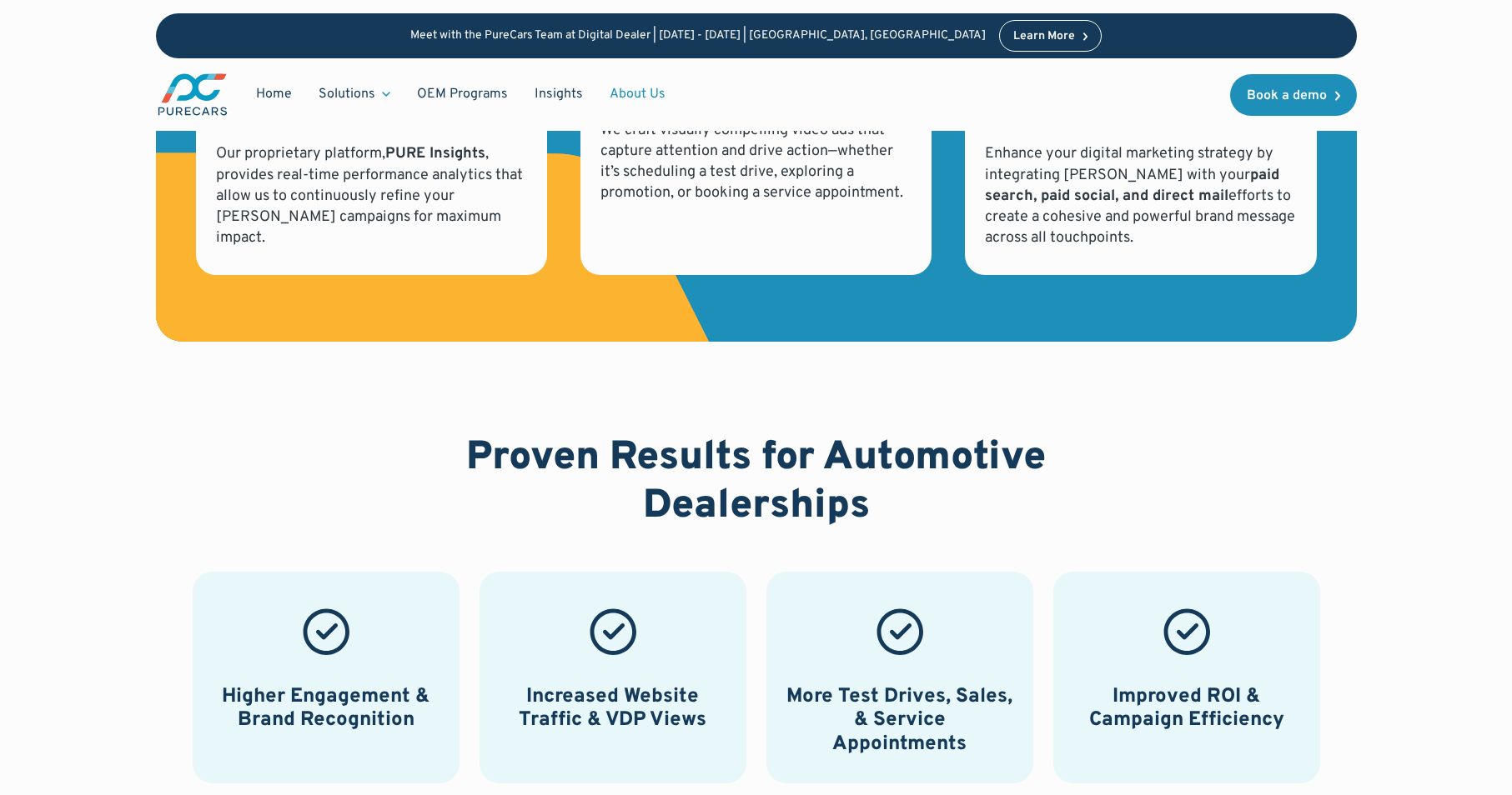
click at [626, 89] on link "About Us" at bounding box center [638, 94] width 82 height 31
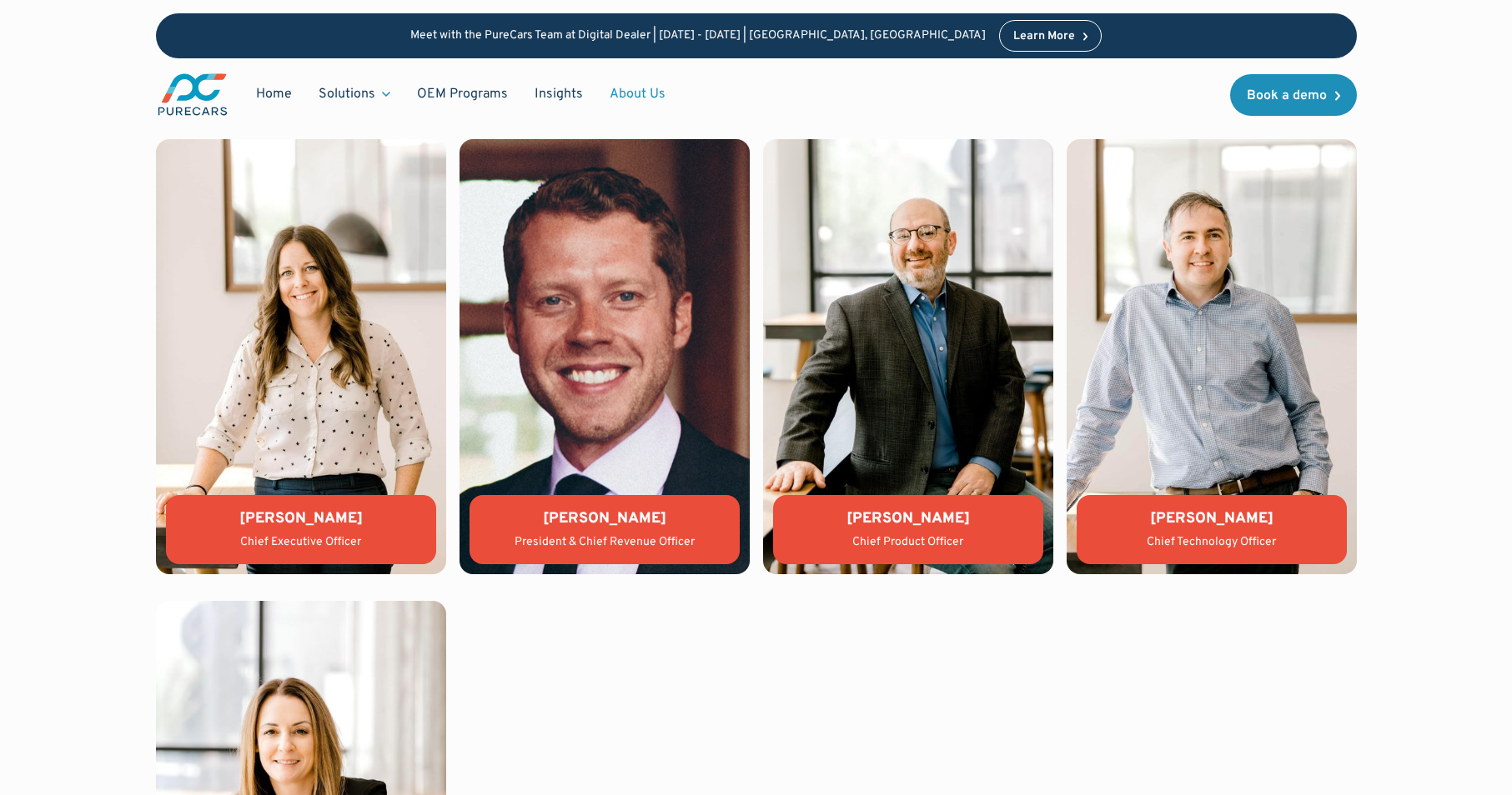
scroll to position [3626, 0]
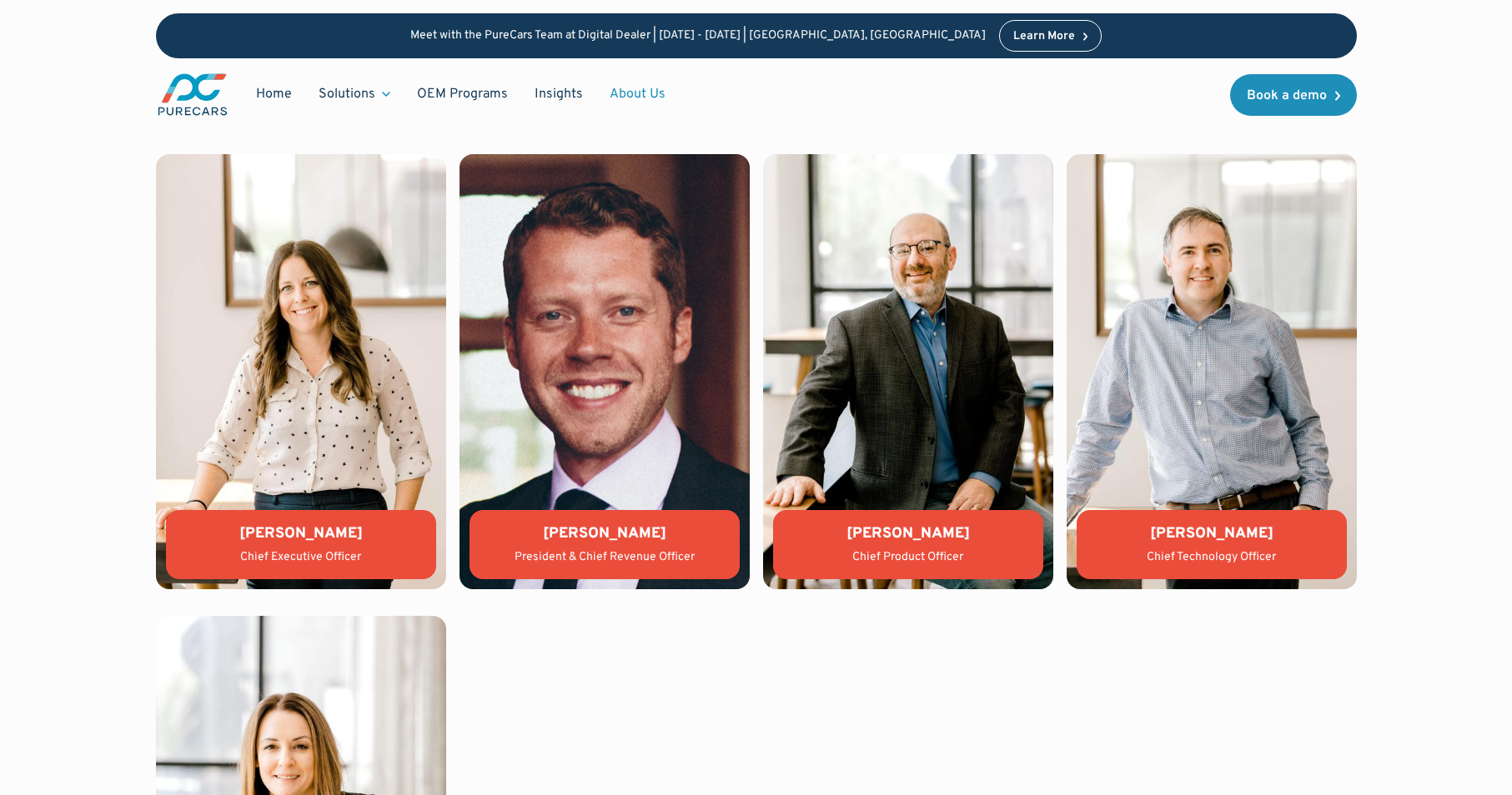
click at [586, 538] on div "Jason Wiley" at bounding box center [605, 533] width 243 height 21
click at [631, 632] on div "Lauren Donalson Chief Executive Officer Jason Wiley President & Chief Revenue O…" at bounding box center [756, 602] width 1201 height 897
click at [210, 85] on img "main" at bounding box center [192, 94] width 73 height 46
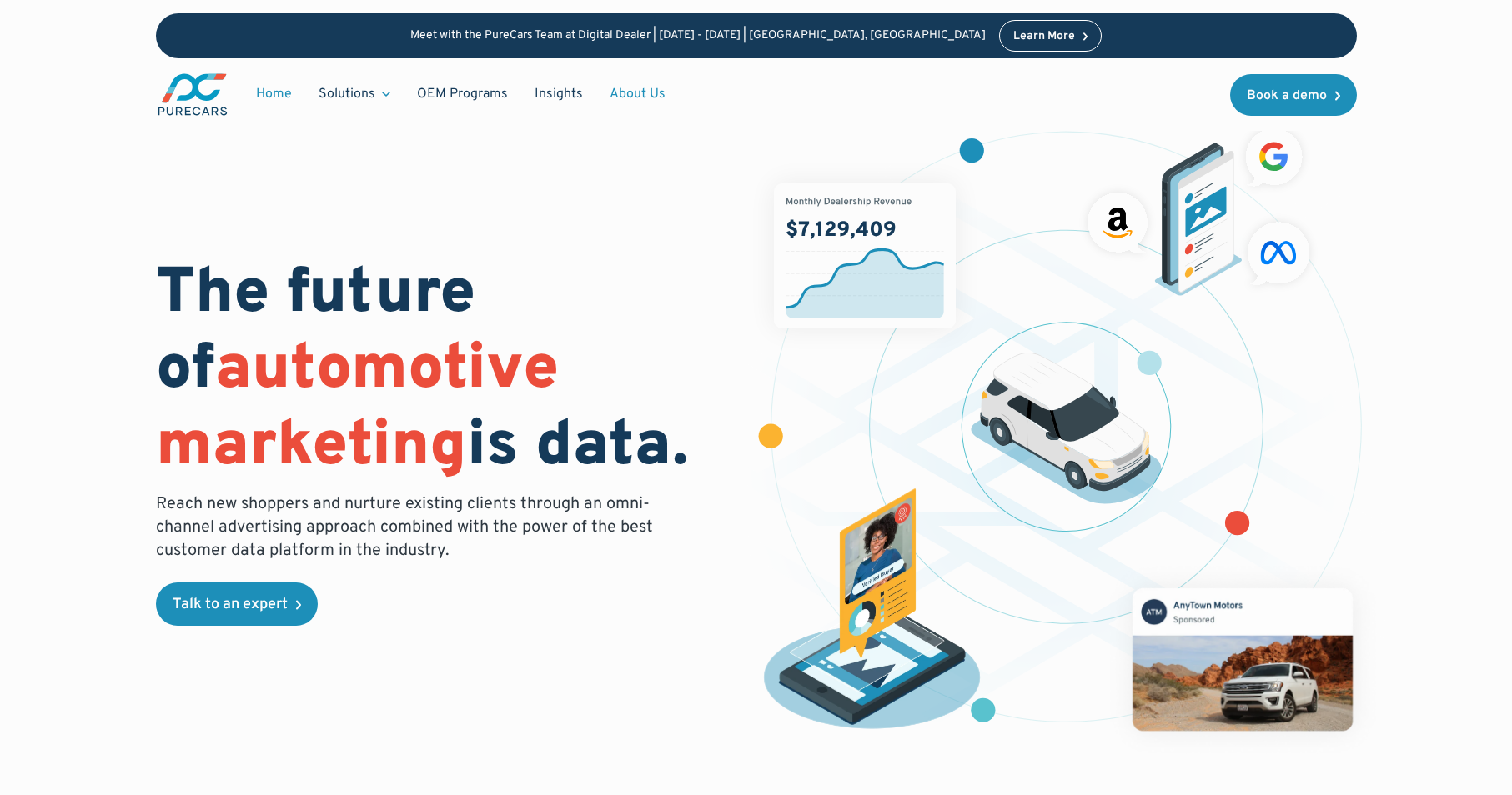
click at [660, 100] on link "About Us" at bounding box center [638, 94] width 82 height 31
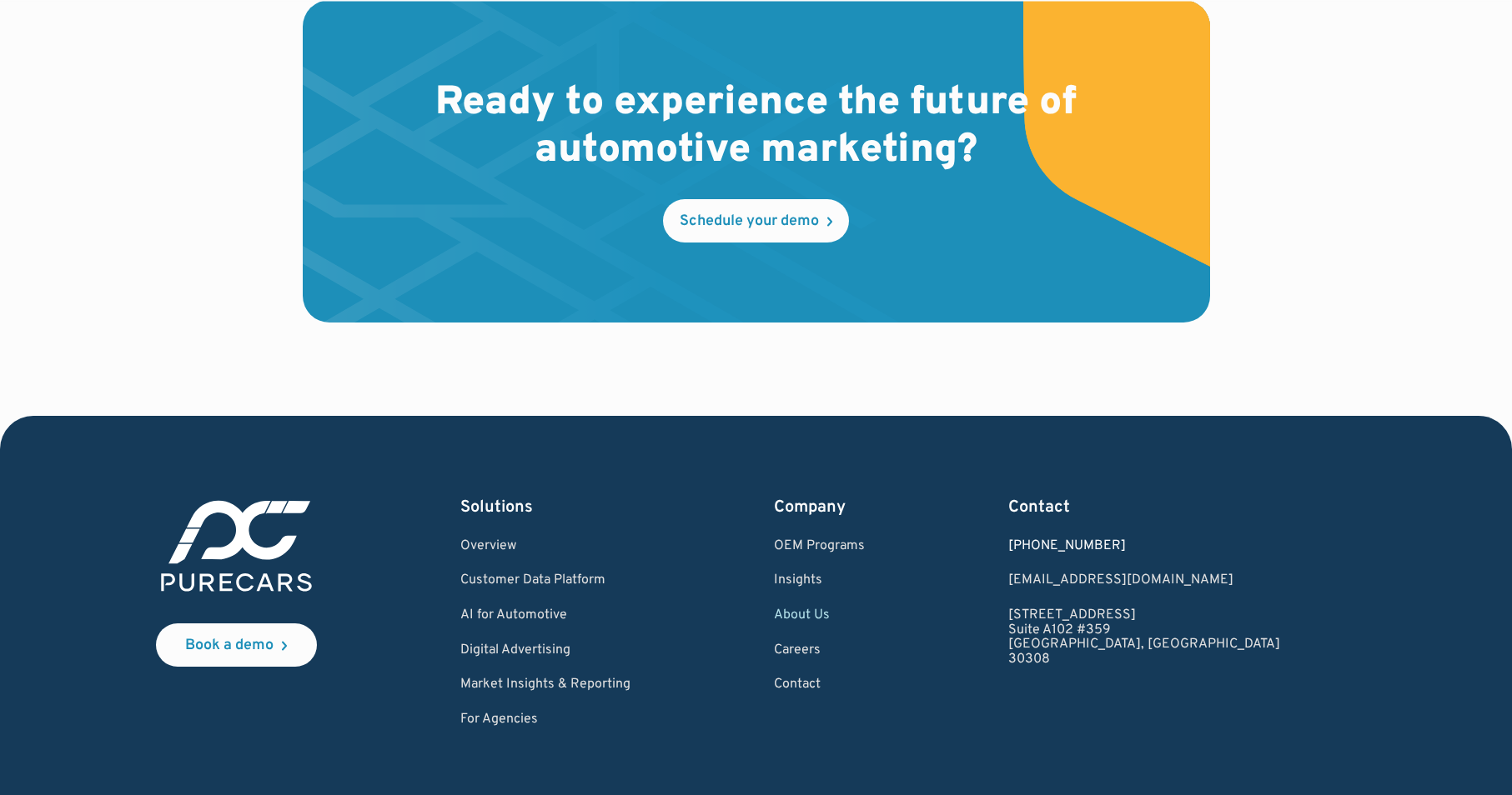
scroll to position [4887, 0]
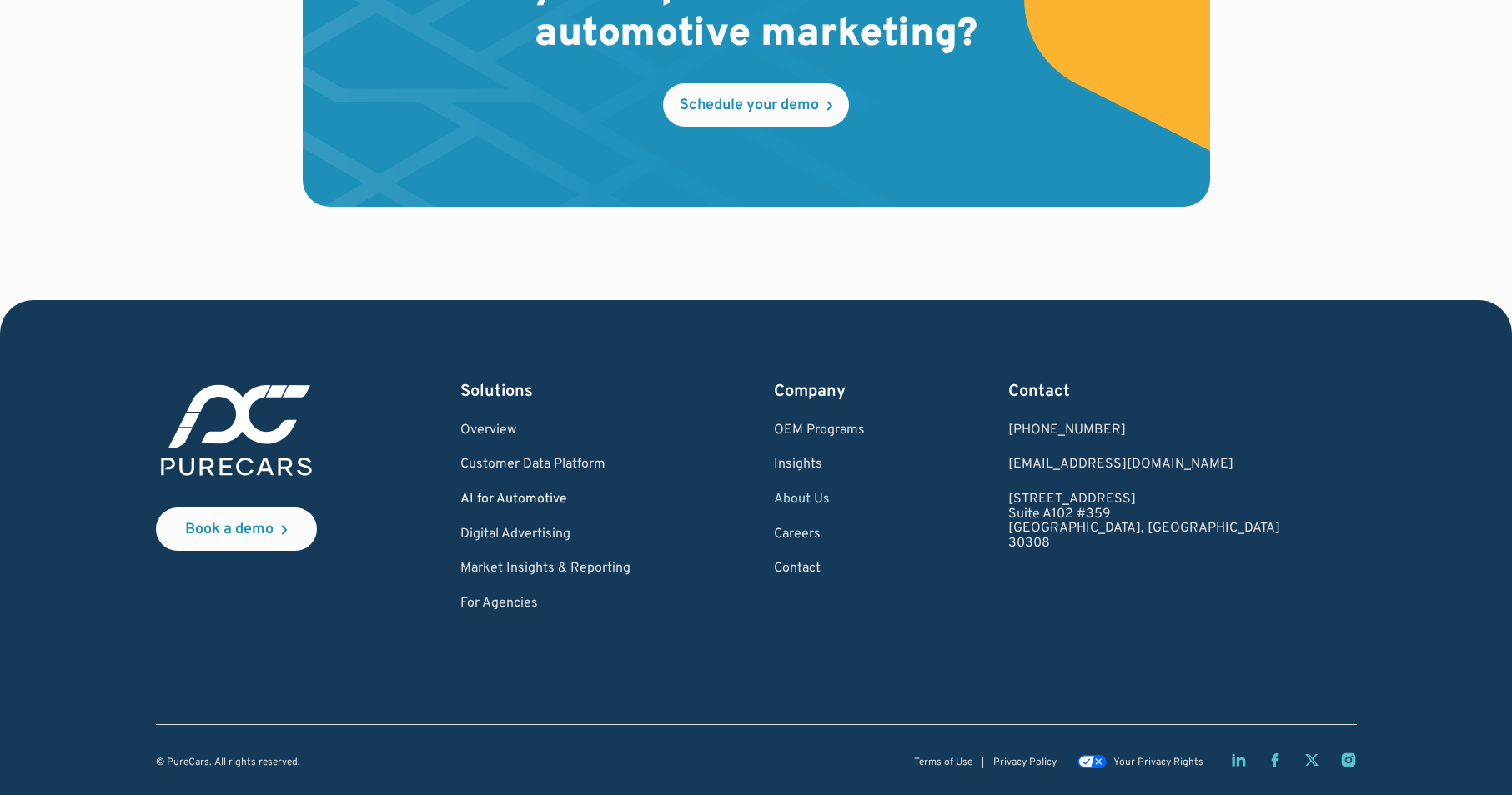
click at [573, 498] on link "AI for Automotive" at bounding box center [546, 500] width 170 height 15
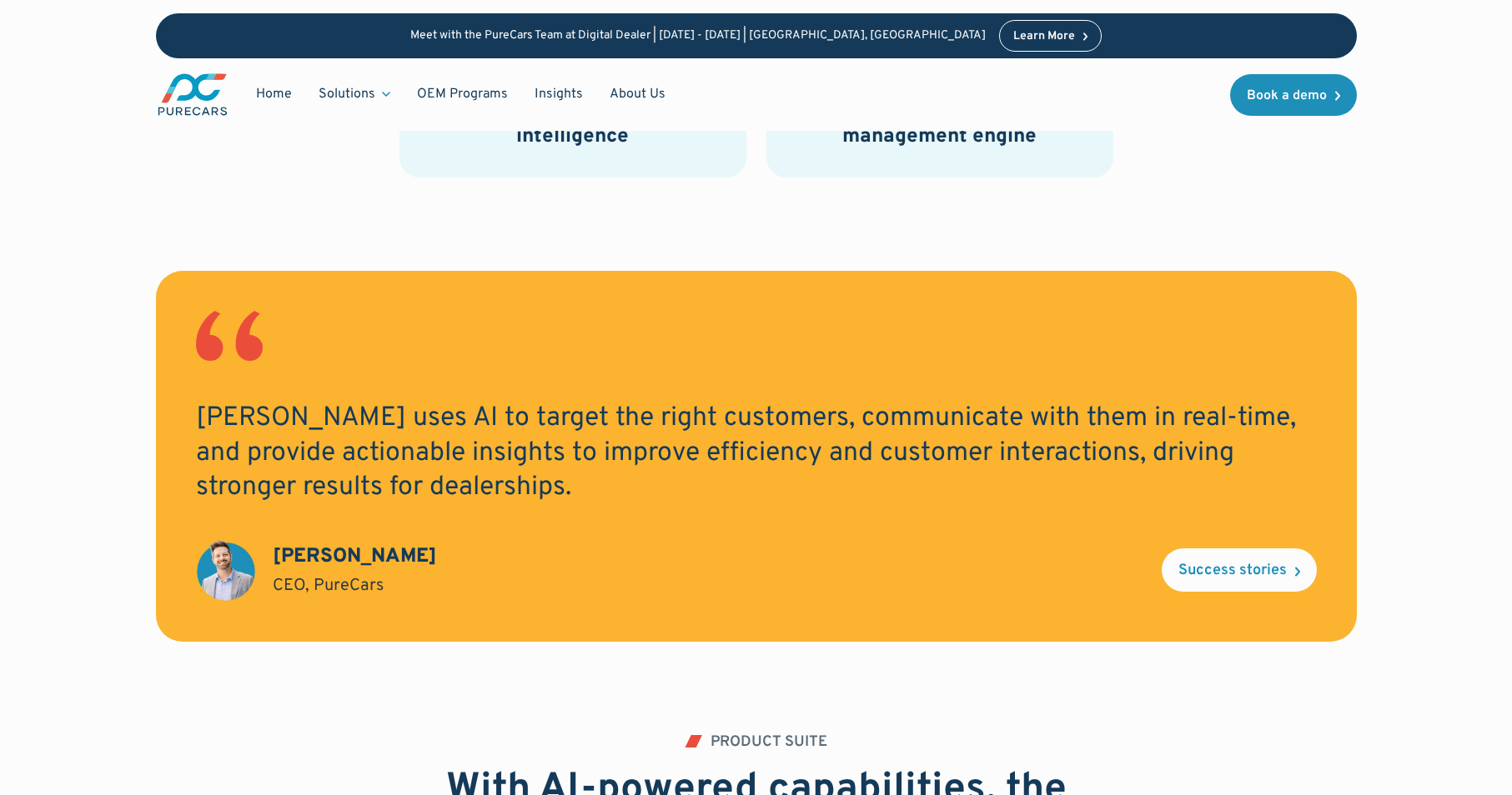
scroll to position [1661, 0]
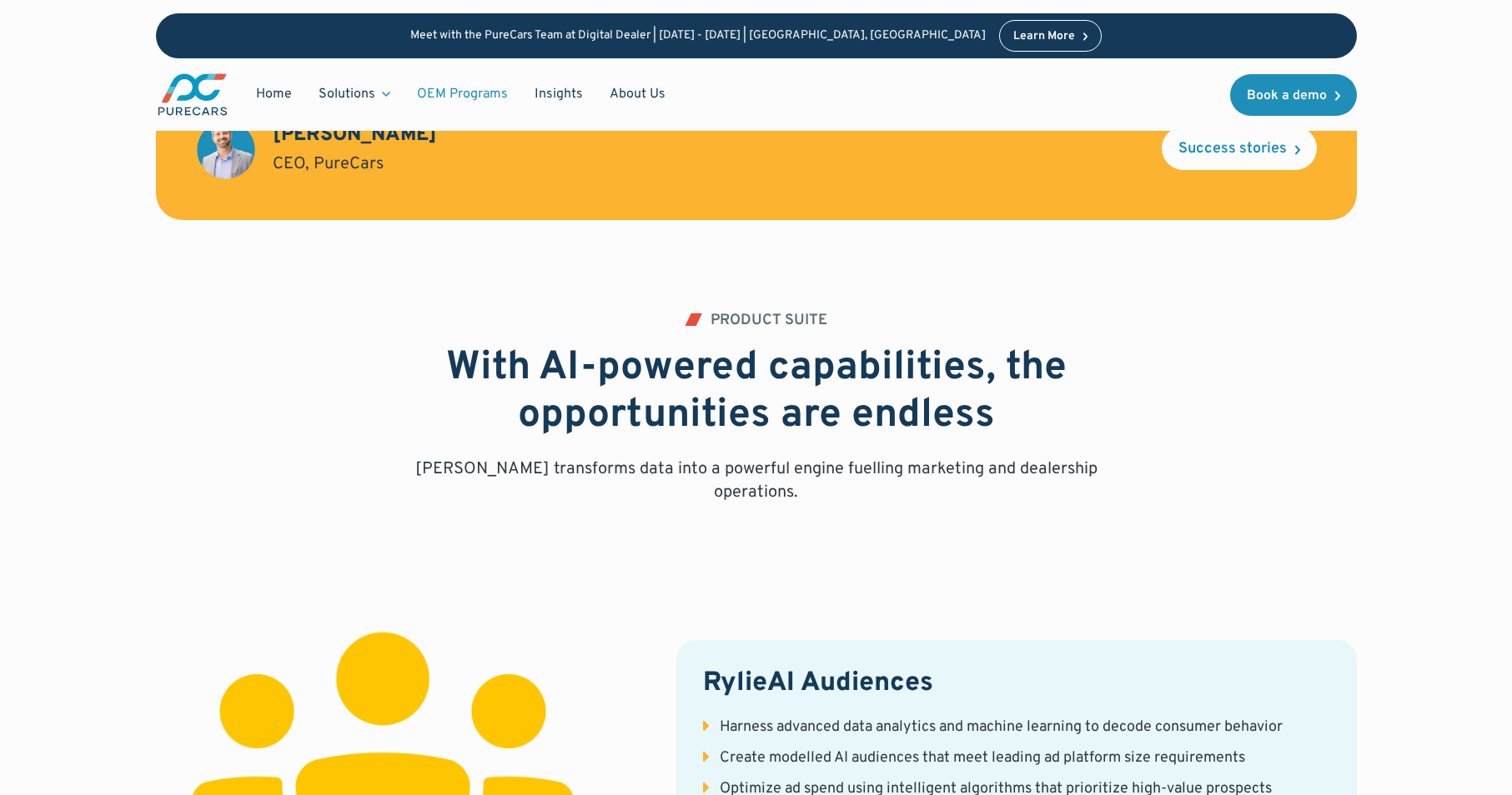
click at [463, 98] on link "OEM Programs" at bounding box center [462, 94] width 117 height 31
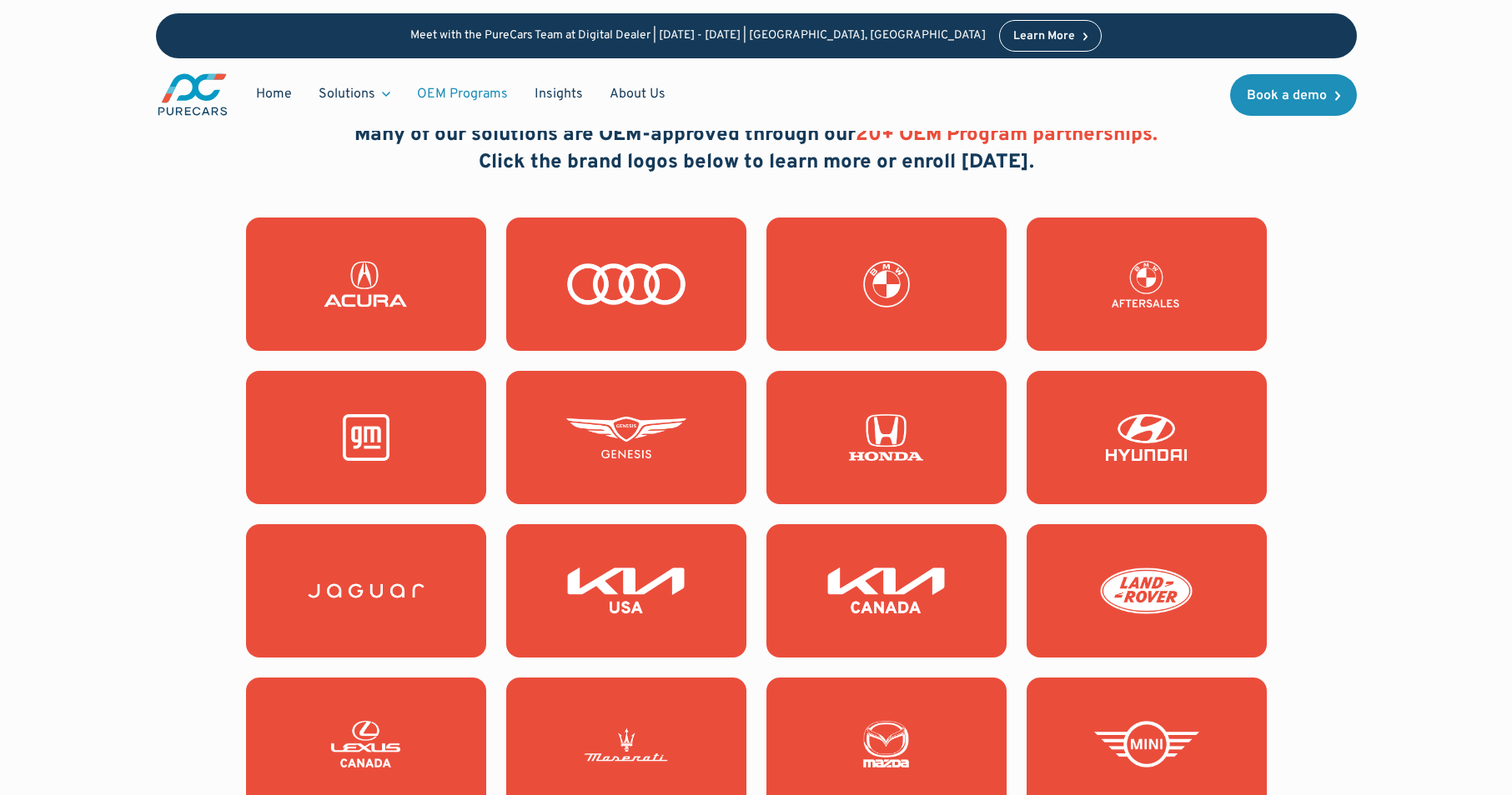
scroll to position [1701, 0]
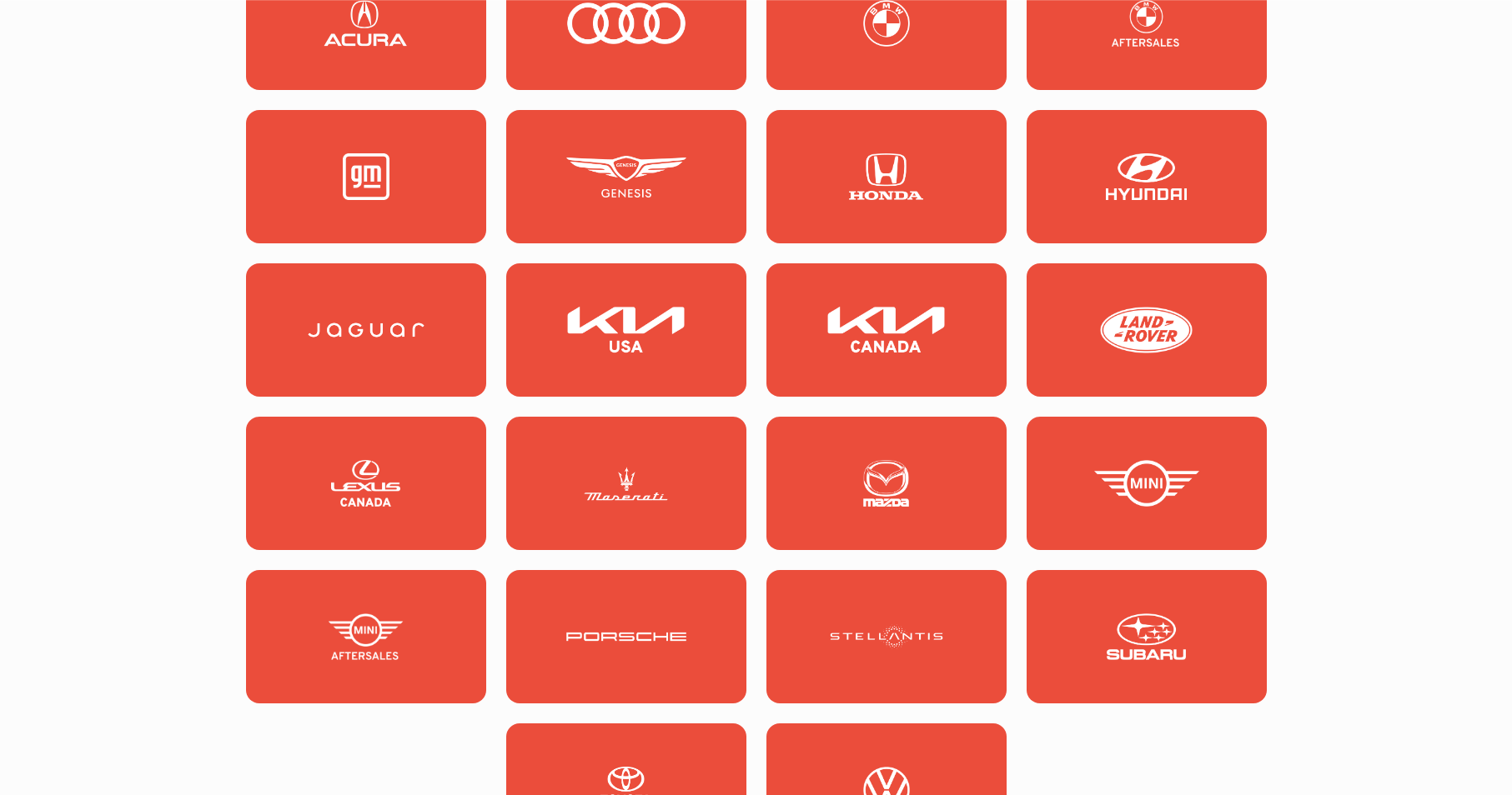
click at [625, 324] on img at bounding box center [626, 330] width 120 height 47
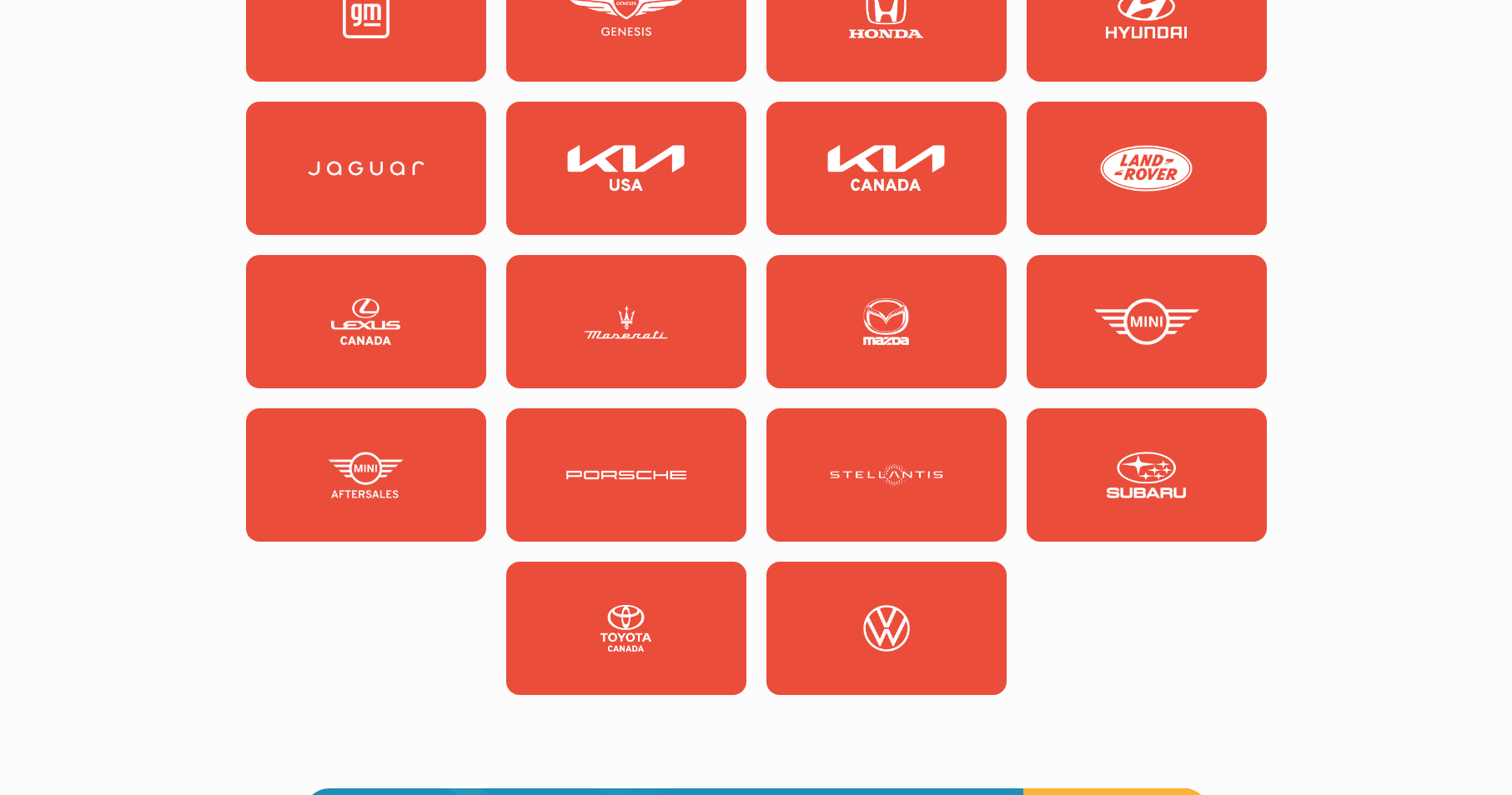
scroll to position [2027, 0]
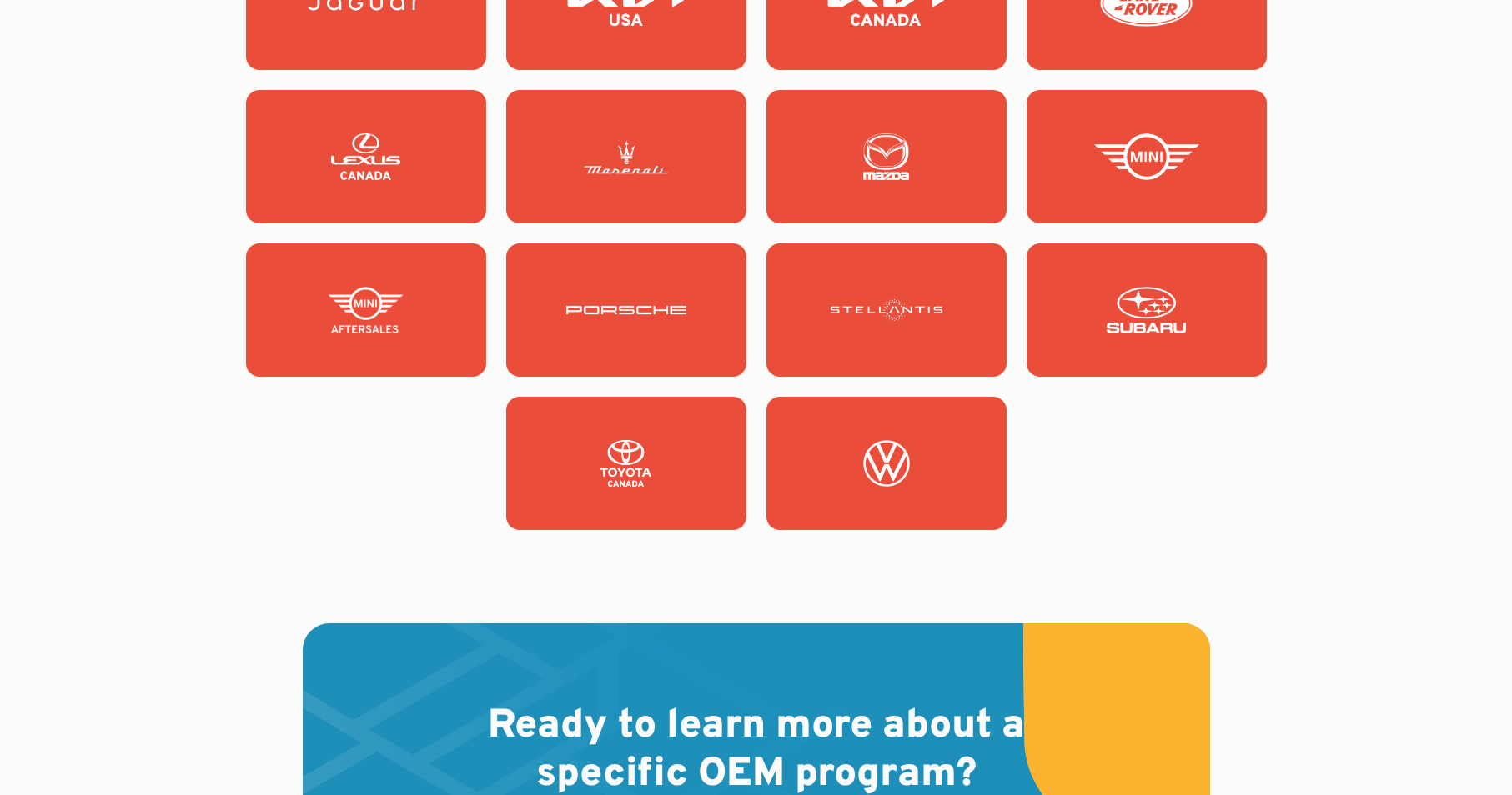
click at [912, 305] on img at bounding box center [887, 310] width 120 height 47
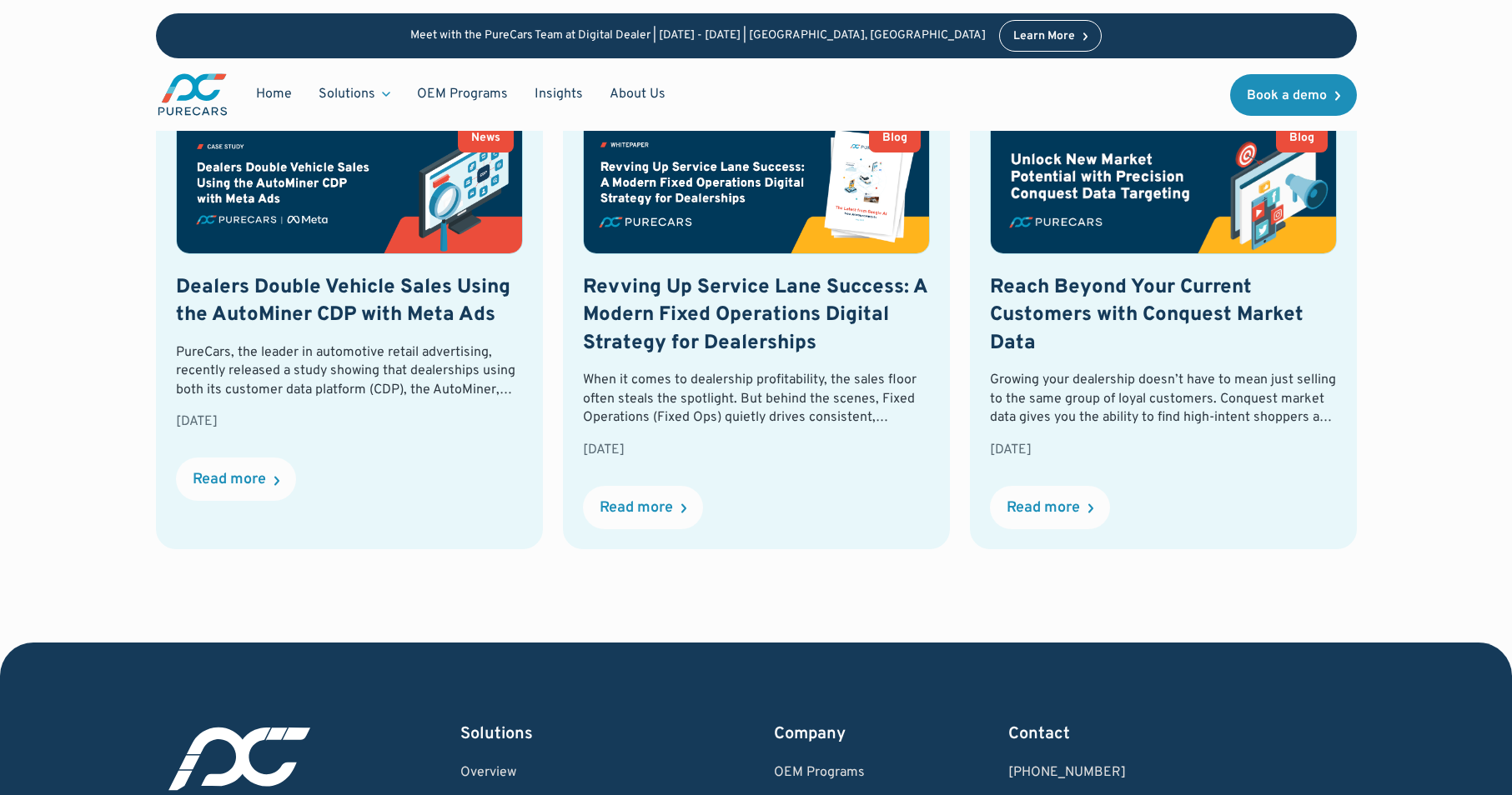
scroll to position [4082, 0]
